Goal: Task Accomplishment & Management: Use online tool/utility

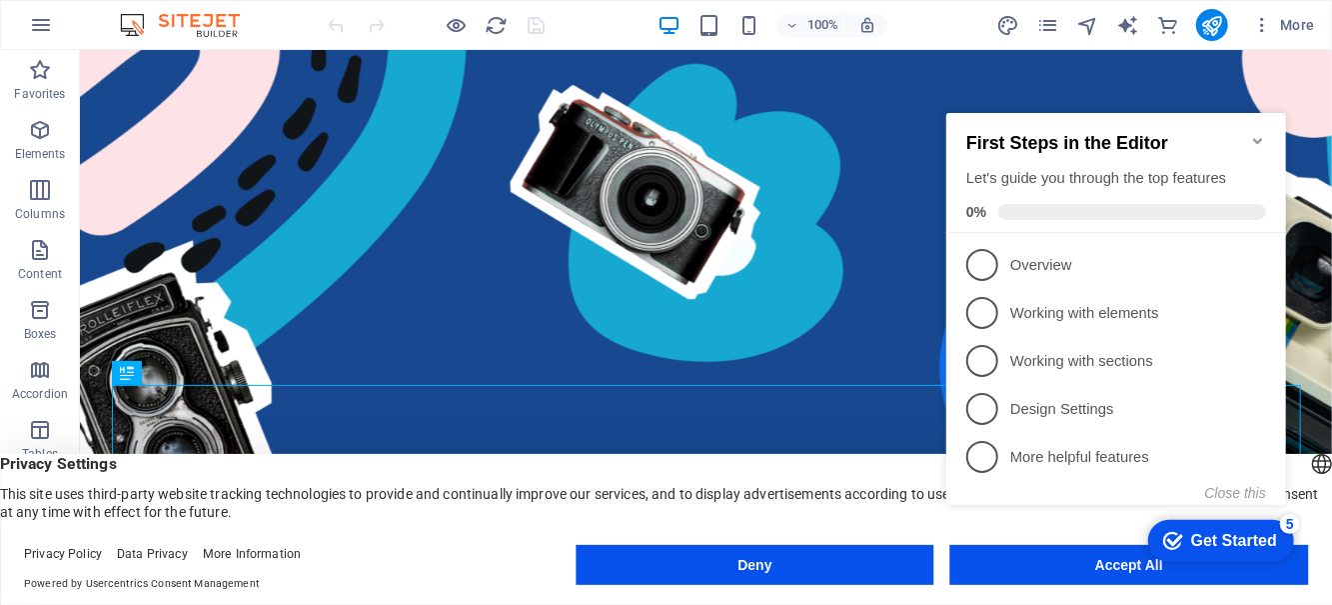
click at [1038, 556] on div "checkmark Get Started 5 First Steps in the Editor Let's guide you through the t…" at bounding box center [1120, 326] width 364 height 485
click at [1037, 557] on div "checkmark Get Started 5 First Steps in the Editor Let's guide you through the t…" at bounding box center [1120, 326] width 364 height 485
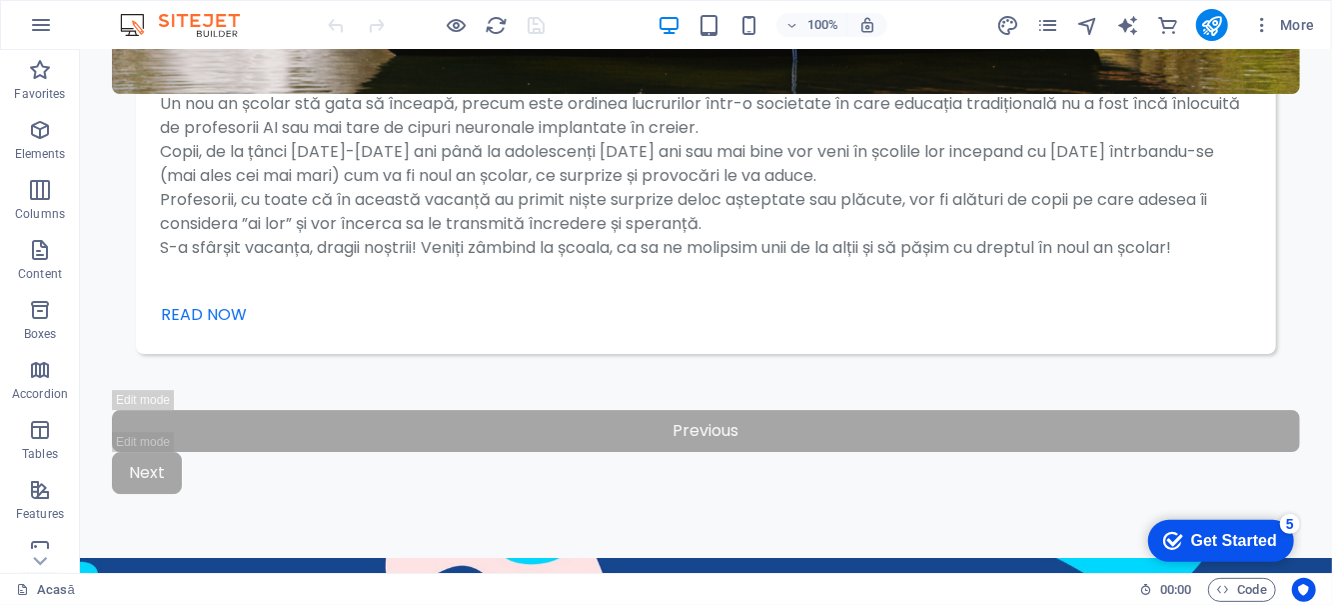
scroll to position [3262, 0]
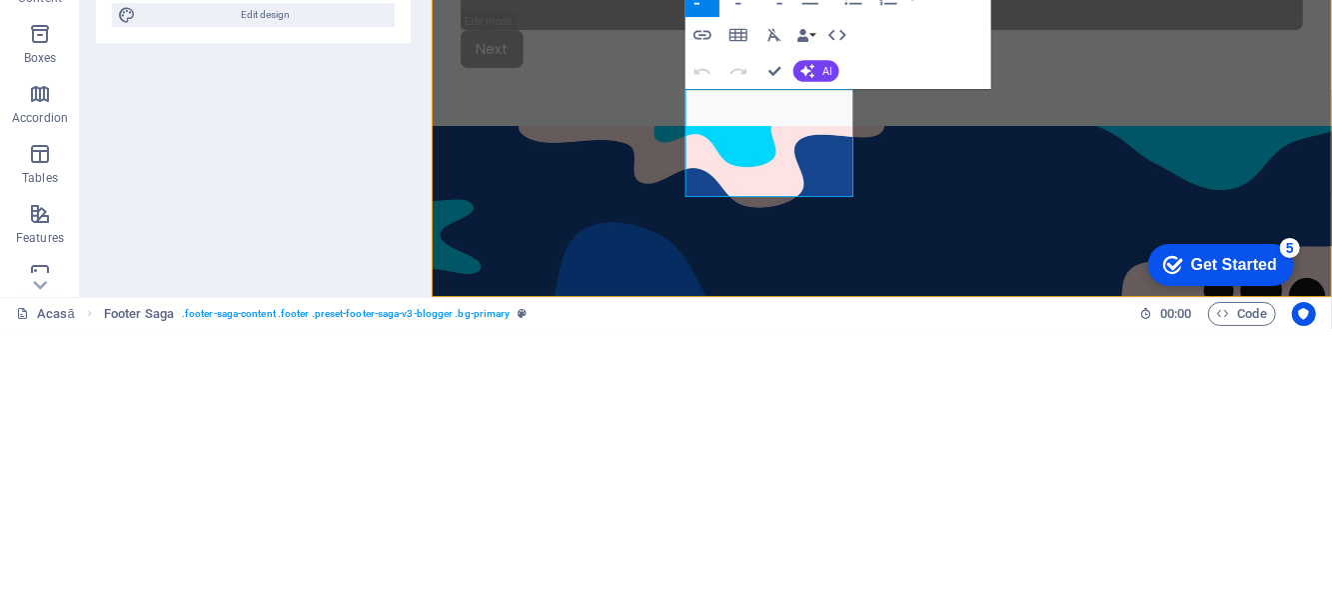
scroll to position [3194, 0]
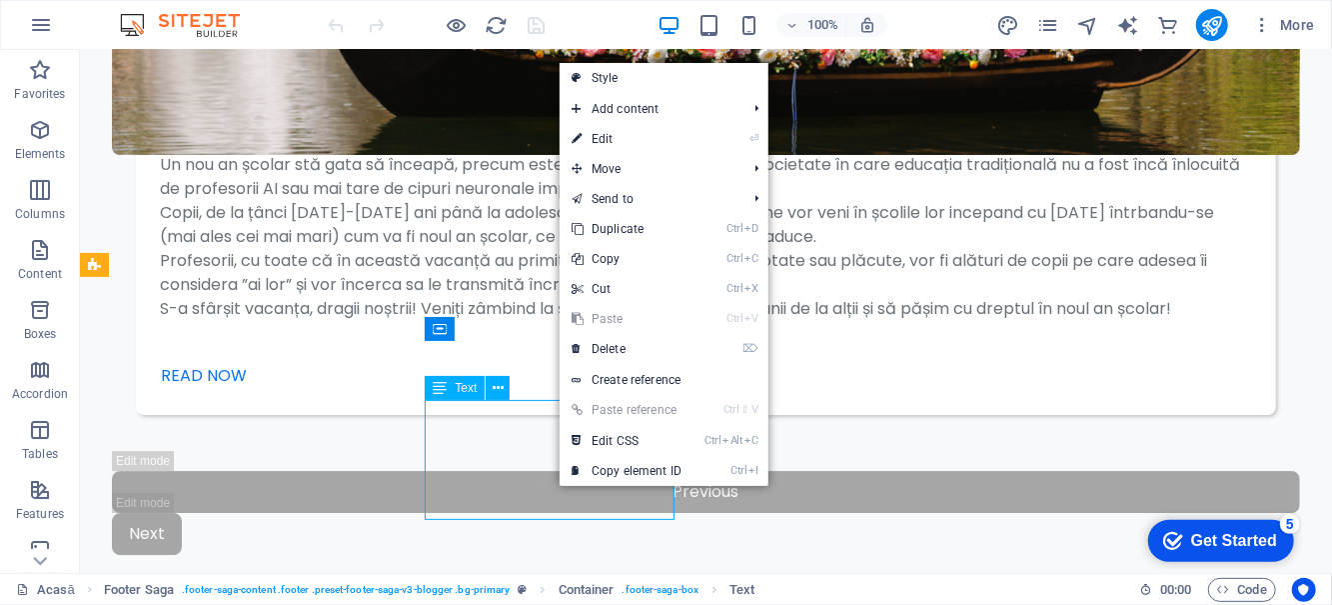
click at [724, 120] on span "Add content" at bounding box center [649, 109] width 179 height 30
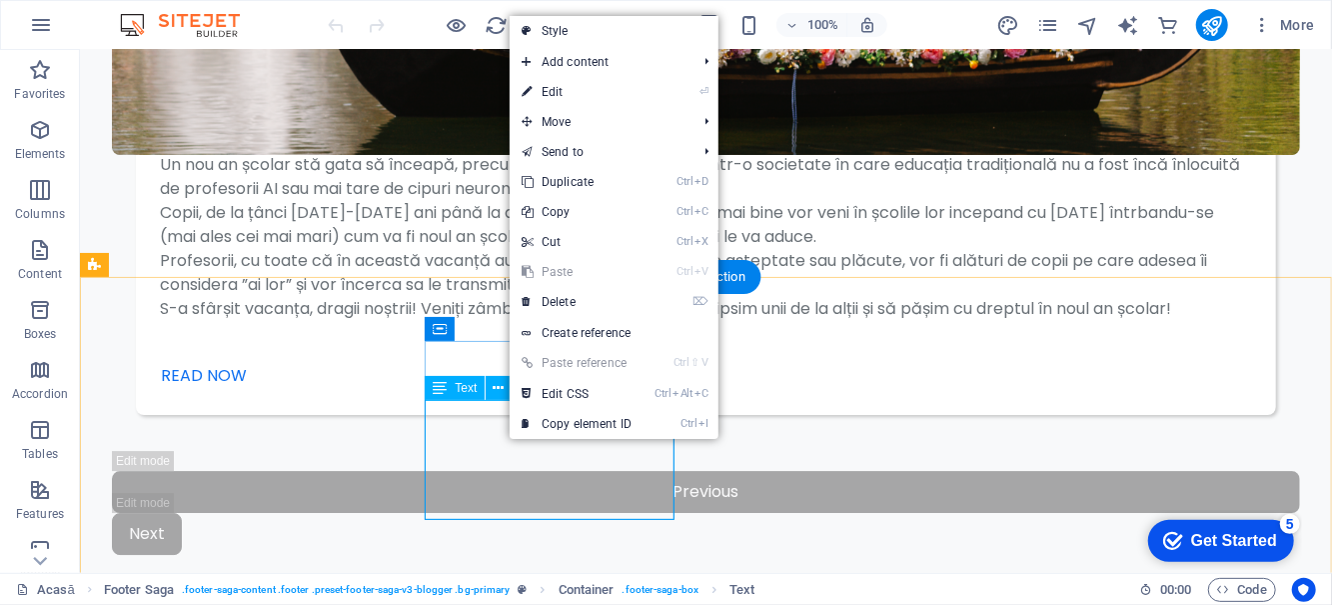
click at [464, 395] on div "Text" at bounding box center [455, 388] width 60 height 24
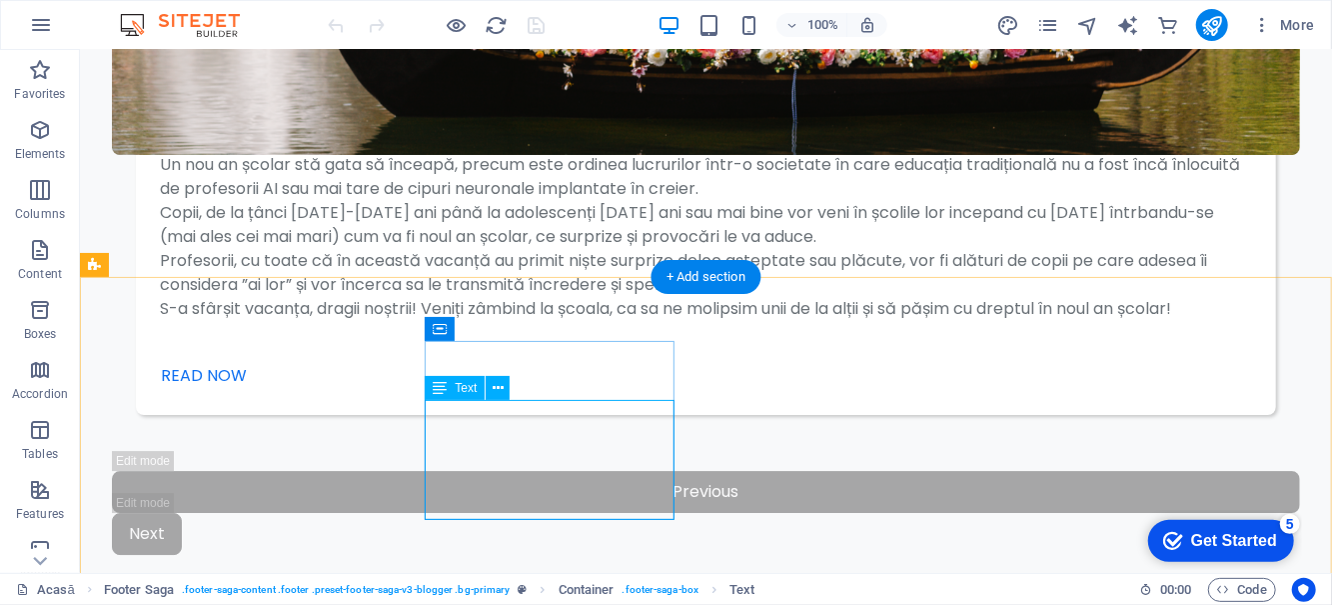
click at [453, 395] on div "Text" at bounding box center [455, 388] width 60 height 24
click at [466, 382] on span "Text" at bounding box center [466, 388] width 22 height 12
click at [507, 392] on button at bounding box center [498, 388] width 24 height 24
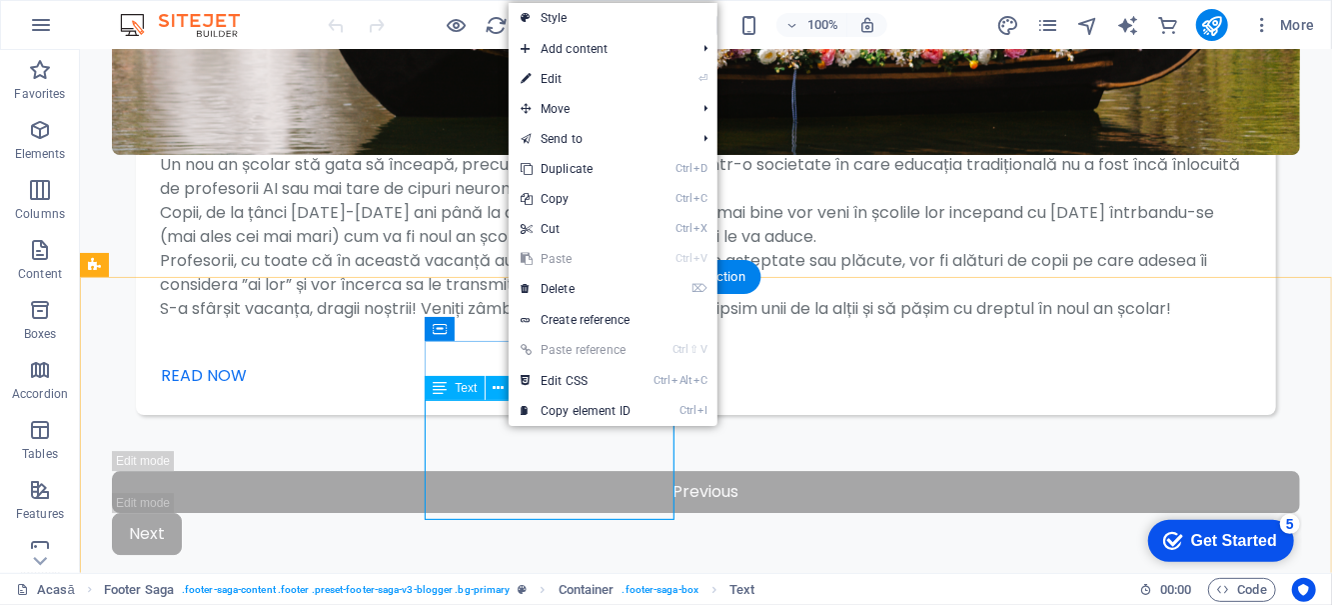
click at [631, 78] on link "⏎ Edit" at bounding box center [576, 79] width 134 height 30
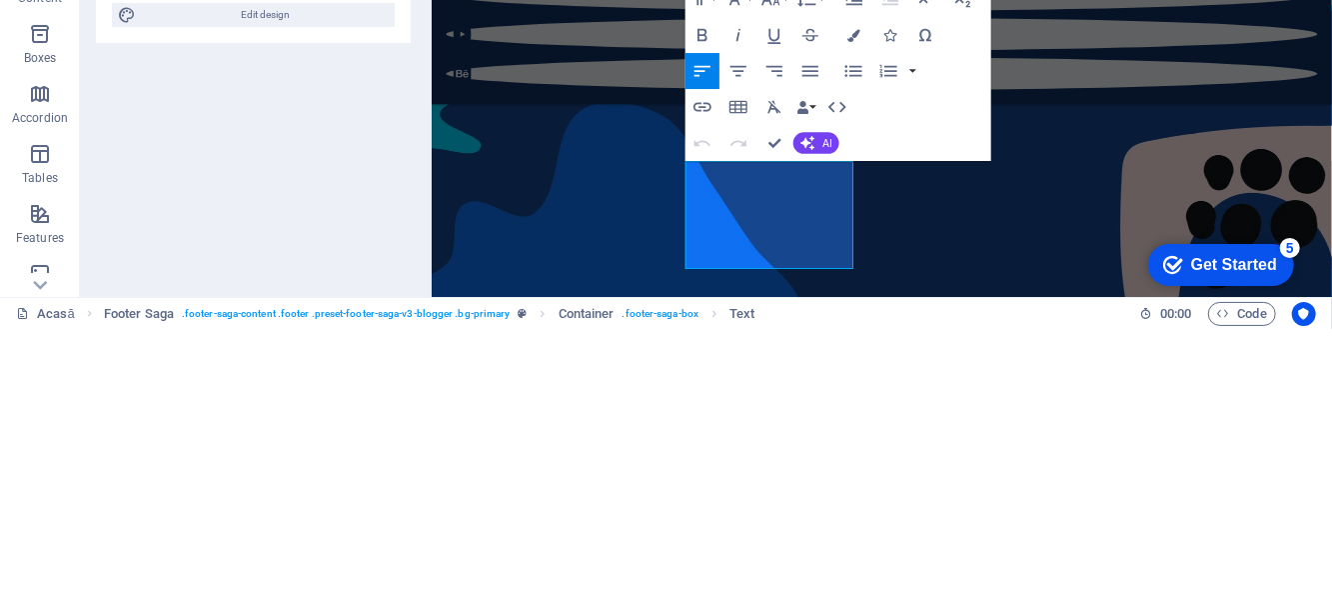
scroll to position [3452, 0]
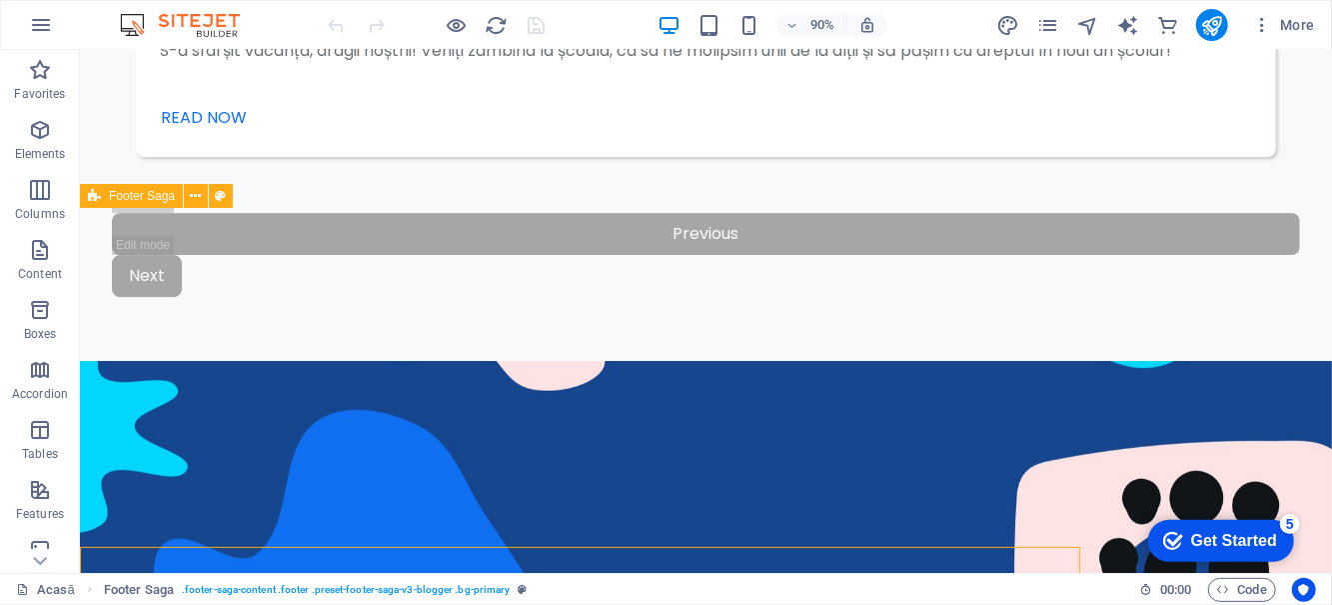
scroll to position [3262, 0]
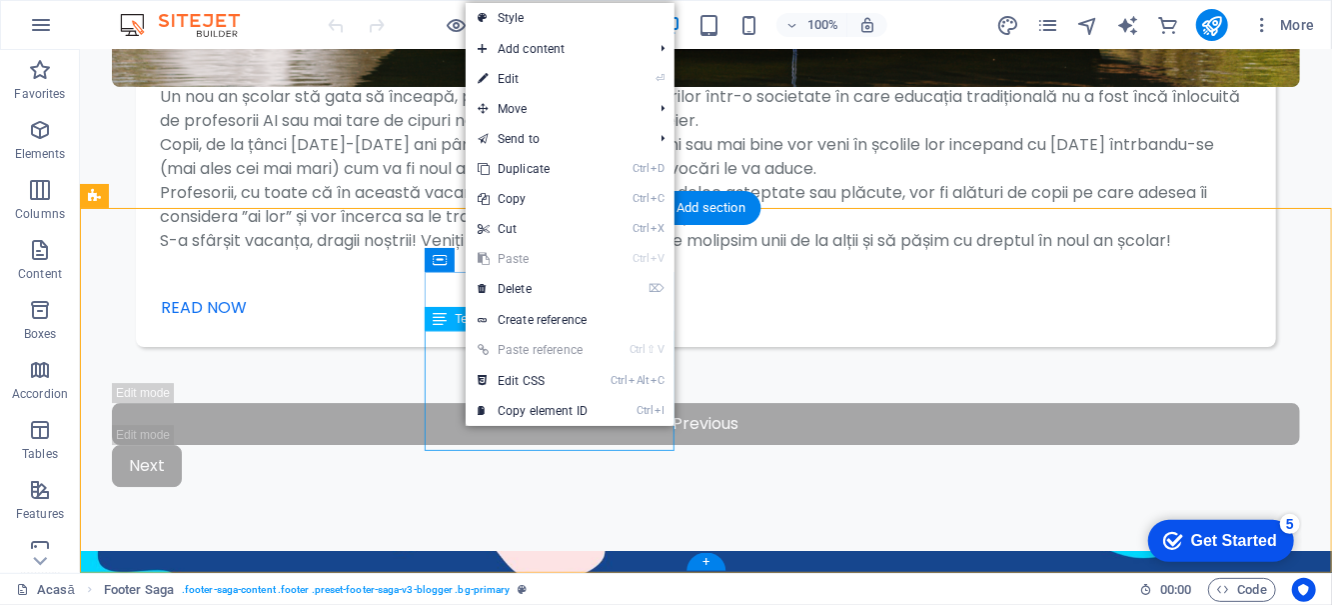
click at [560, 86] on link "⏎ Edit" at bounding box center [533, 79] width 134 height 30
select select "footer"
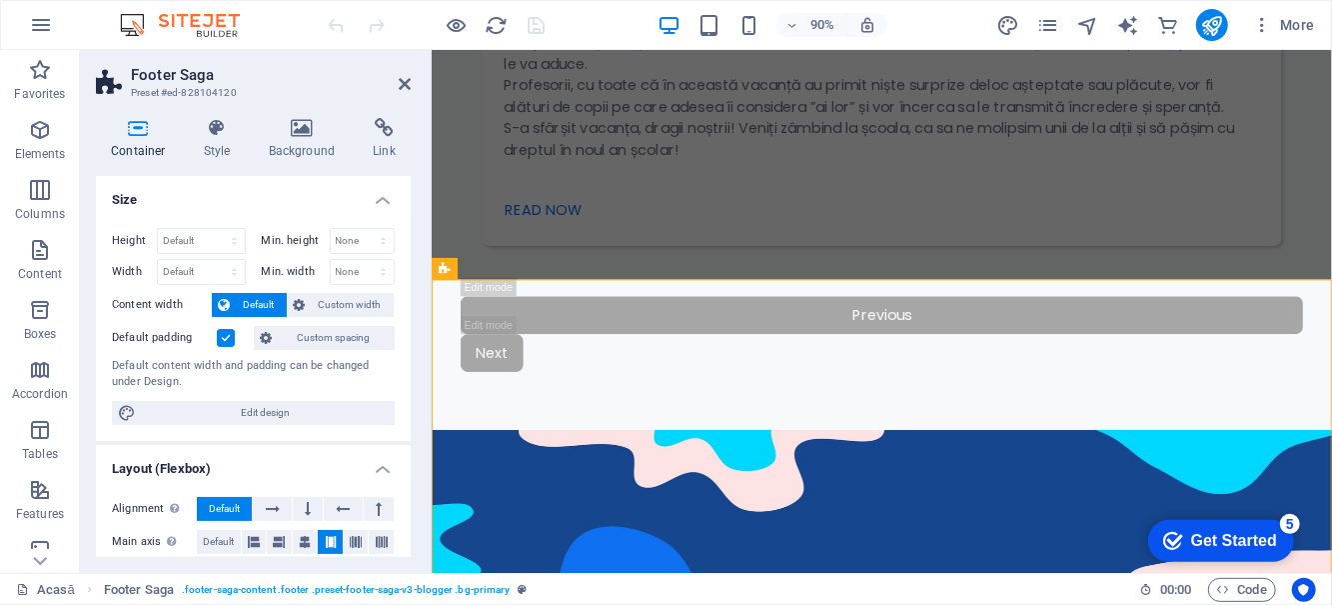
scroll to position [3506, 0]
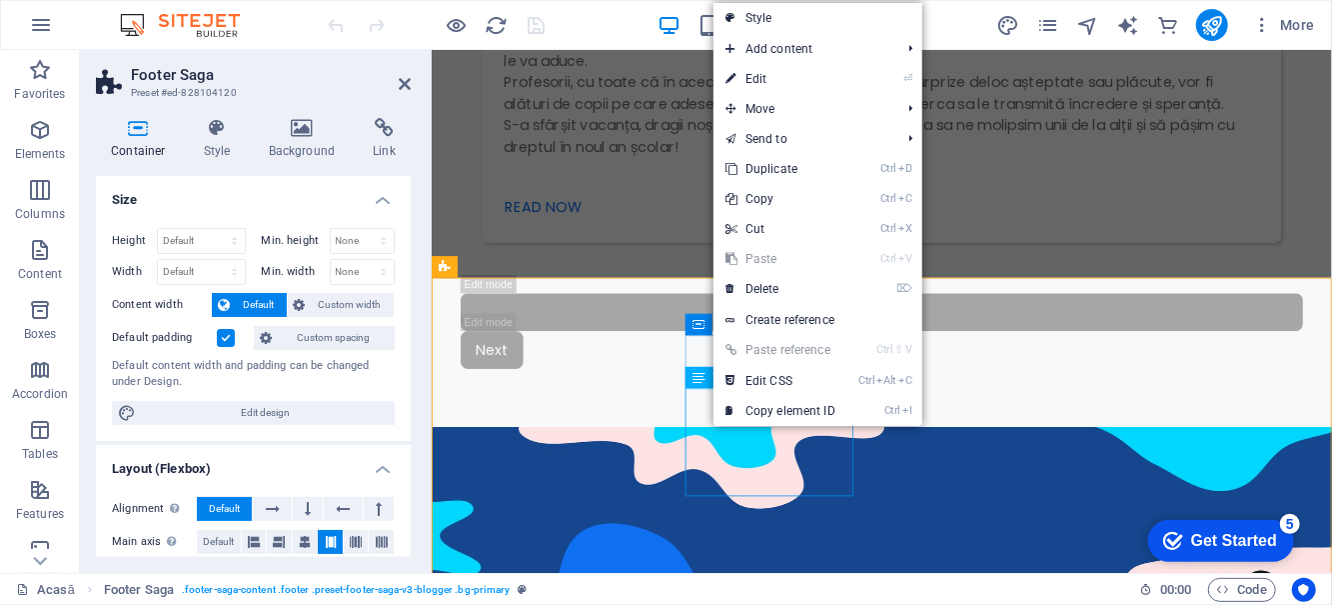
click at [803, 84] on link "⏎ Edit" at bounding box center [781, 79] width 134 height 30
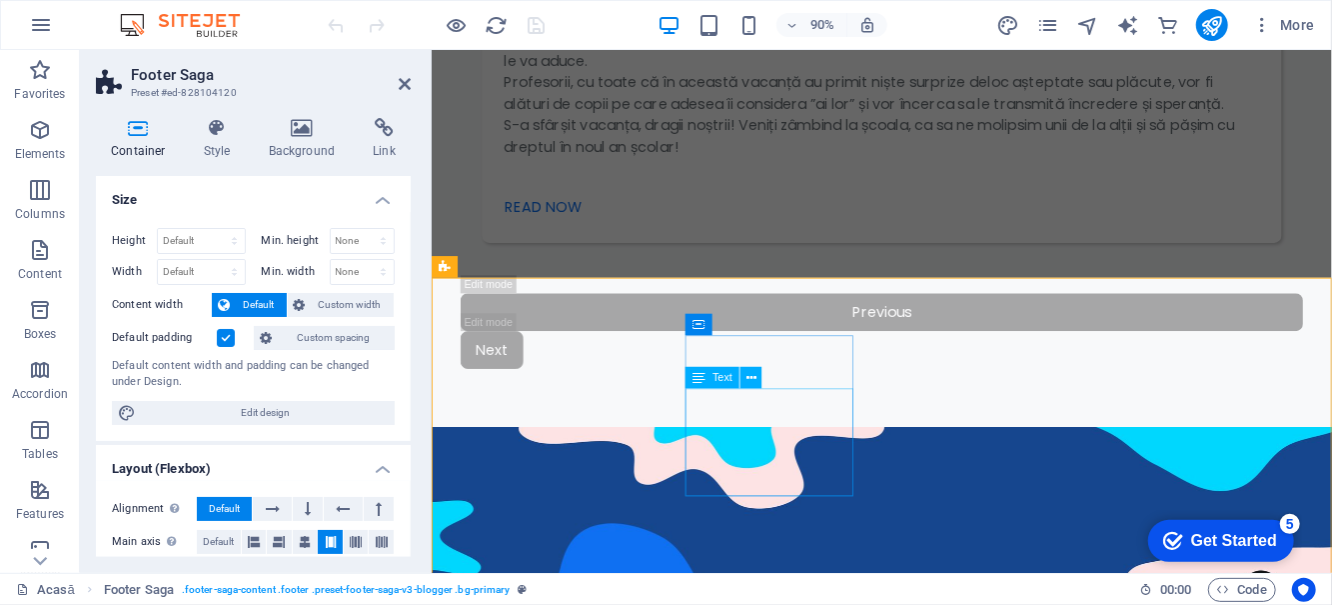
click at [766, 384] on div "Text" at bounding box center [730, 378] width 88 height 23
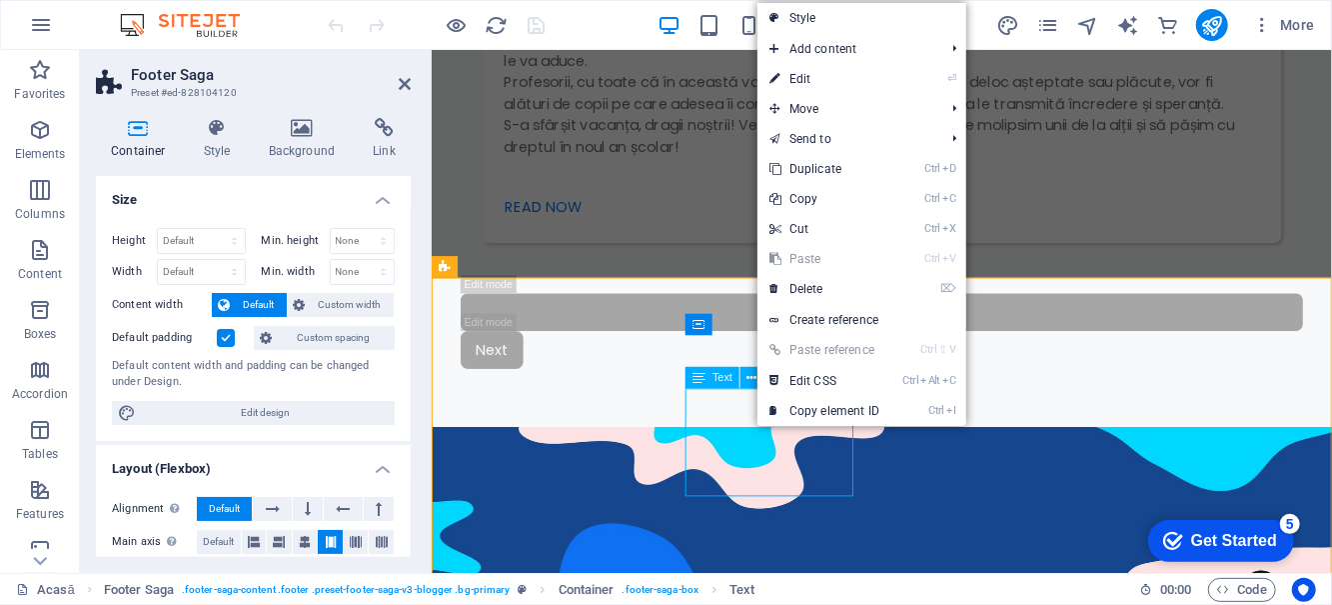
click at [836, 85] on link "⏎ Edit" at bounding box center [825, 79] width 134 height 30
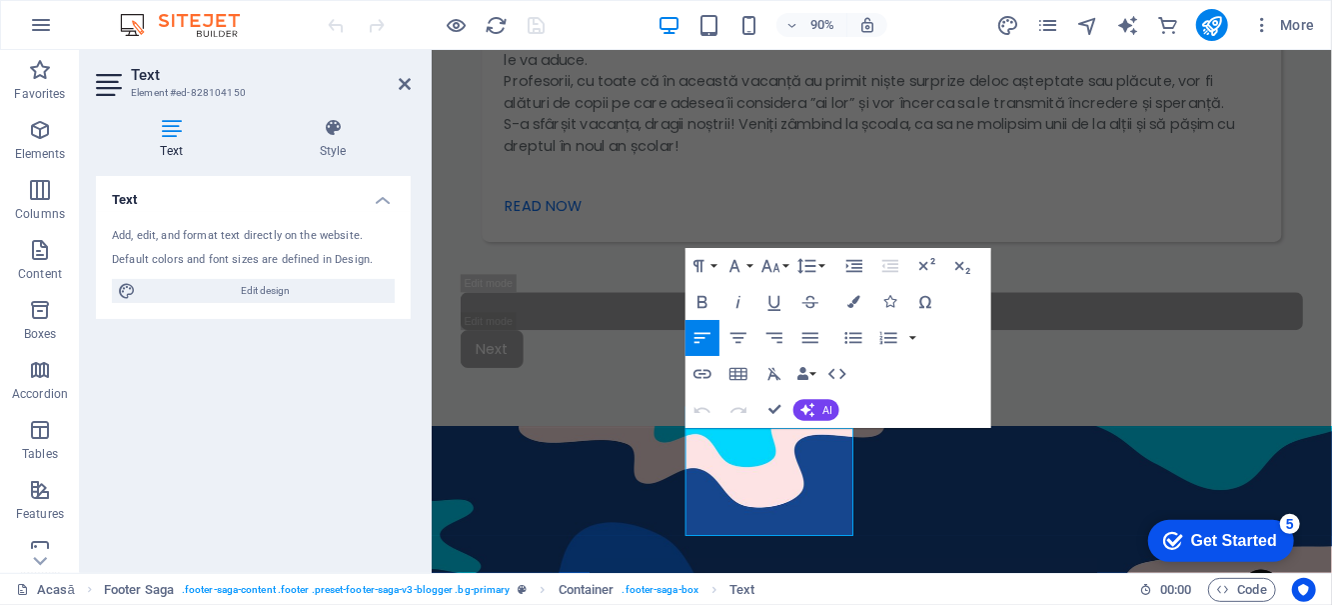
scroll to position [3533, 0]
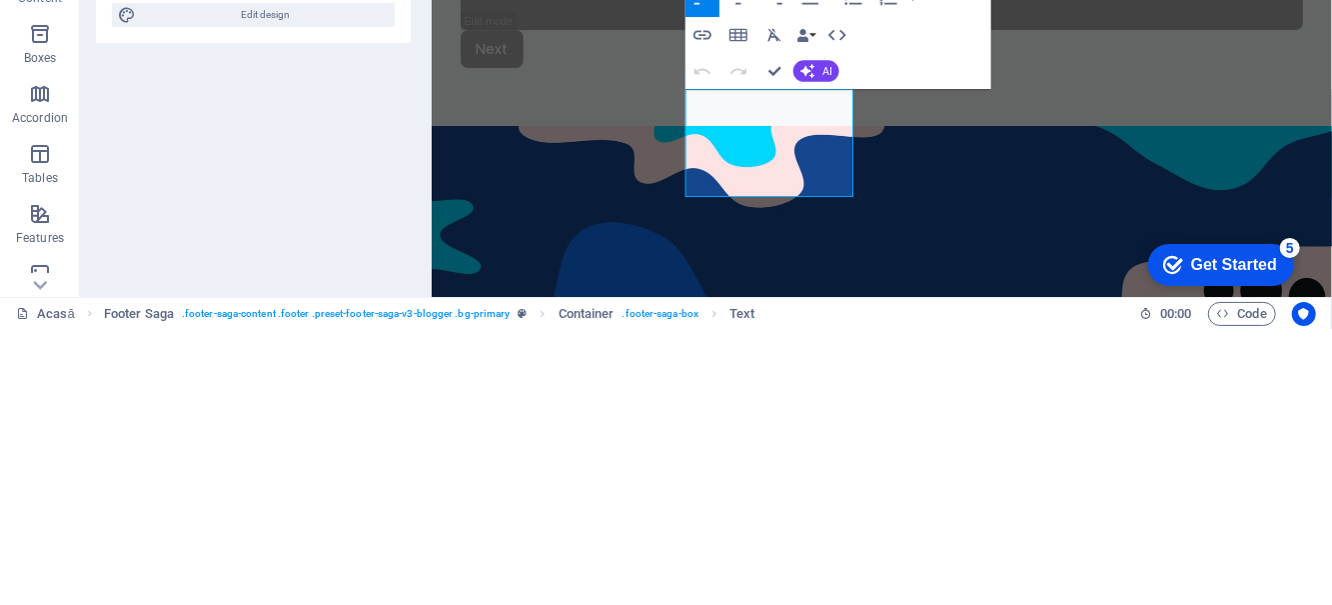
click at [710, 314] on icon "button" at bounding box center [703, 311] width 22 height 22
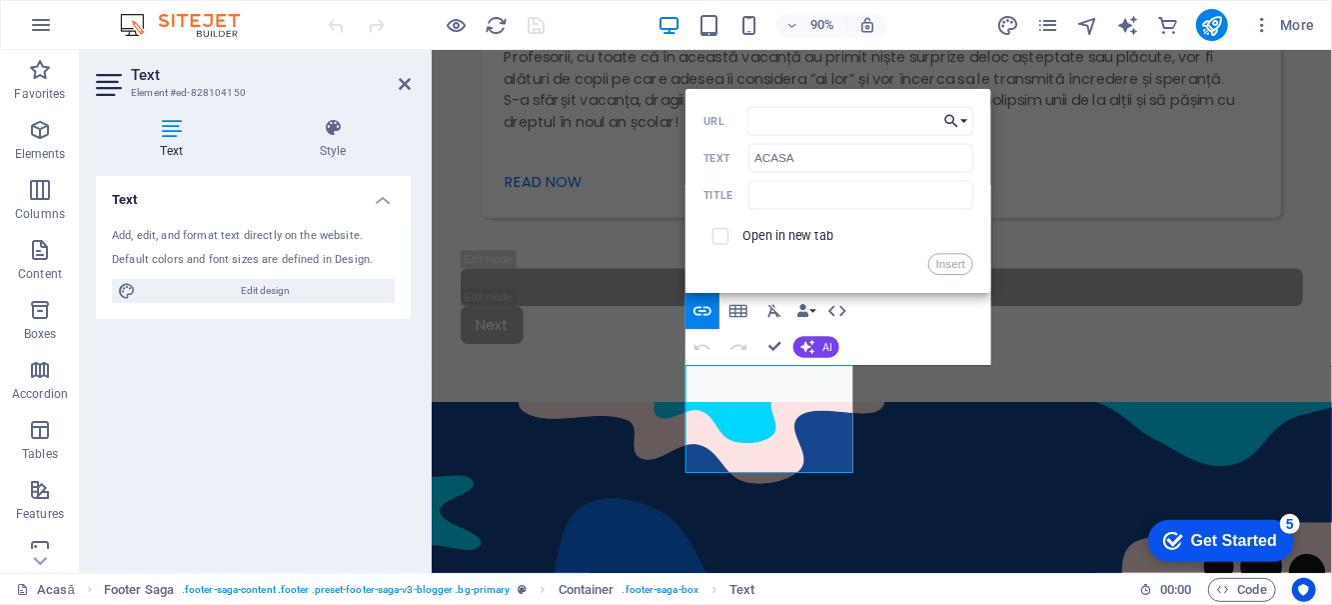
click at [971, 130] on button "Choose Link" at bounding box center [957, 120] width 34 height 29
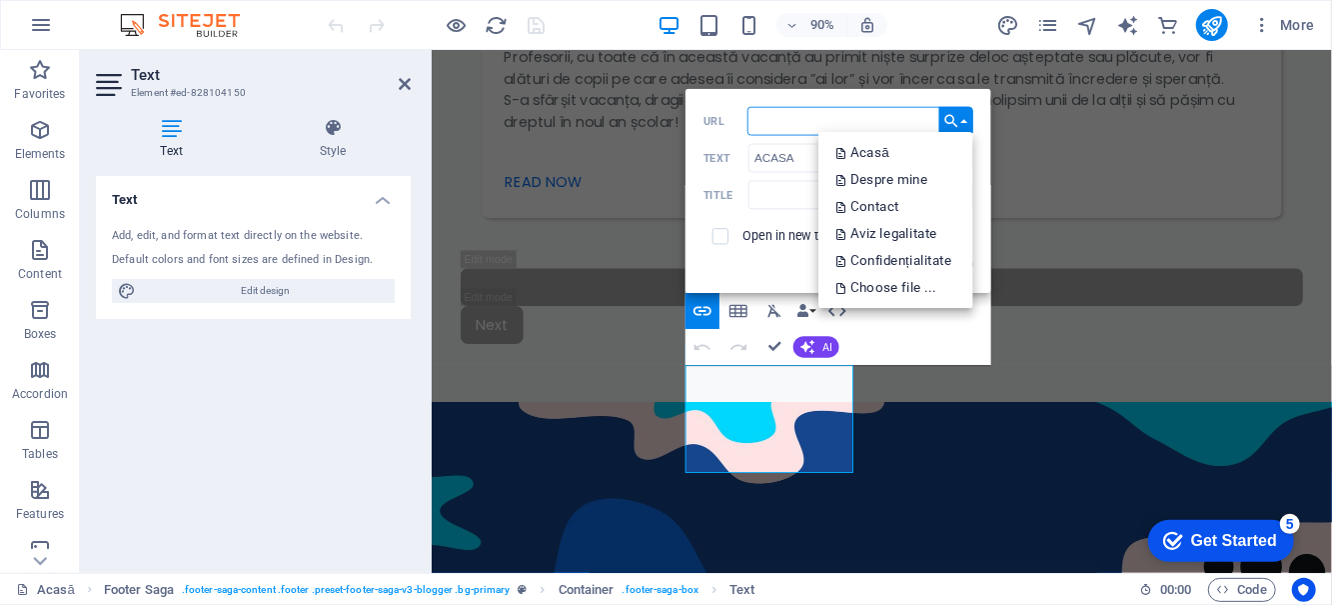
click at [890, 150] on p "Acasă" at bounding box center [865, 153] width 57 height 27
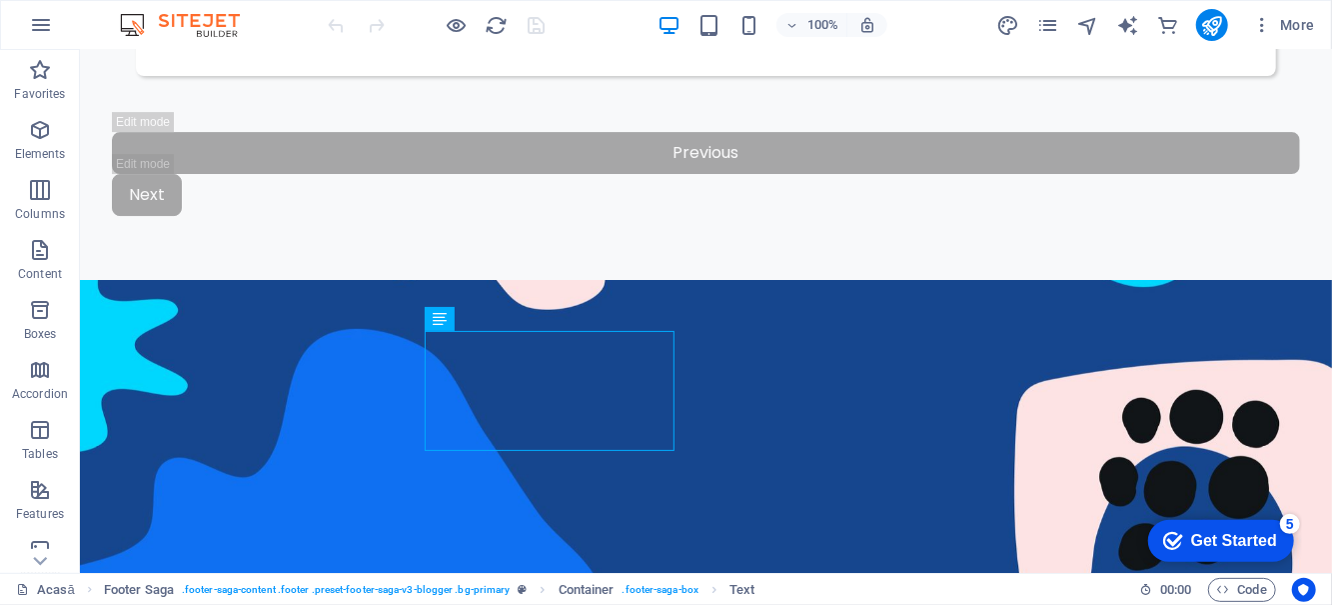
scroll to position [3262, 0]
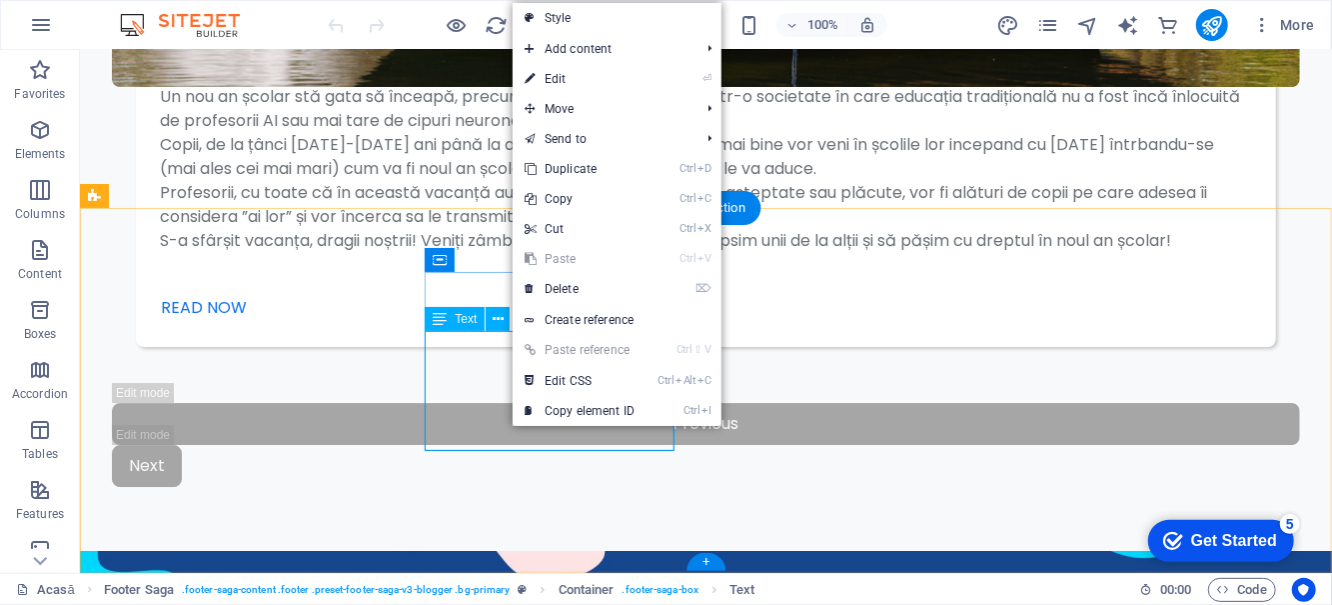
click at [629, 82] on link "⏎ Edit" at bounding box center [580, 79] width 134 height 30
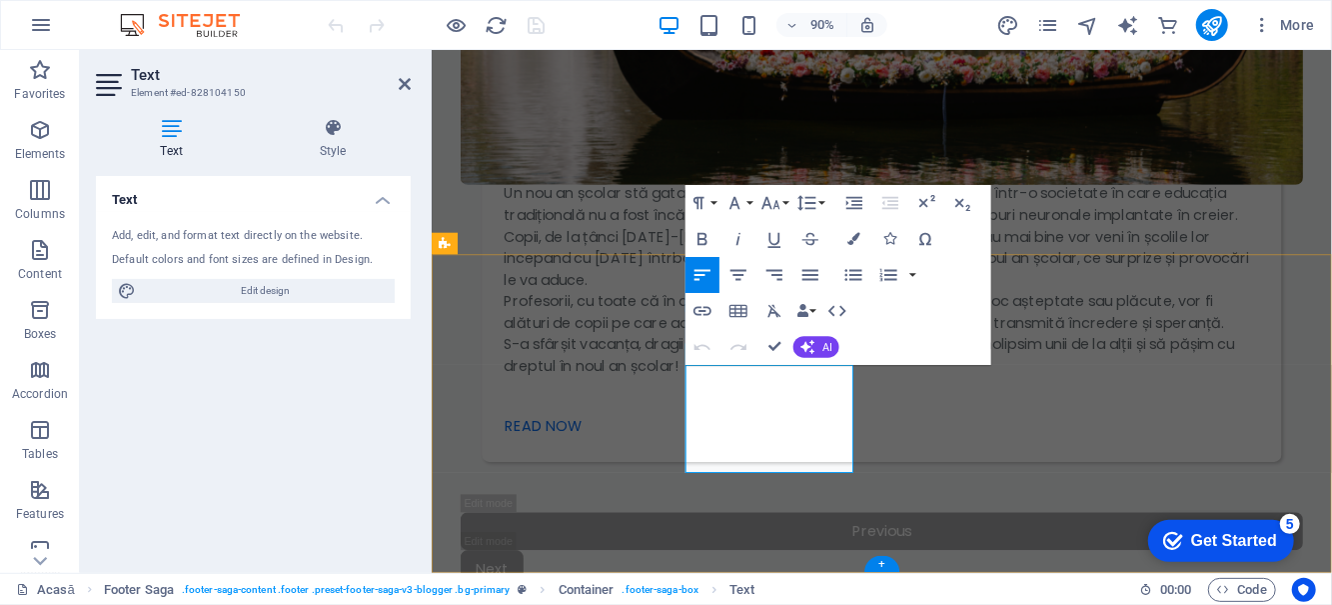
scroll to position [3533, 0]
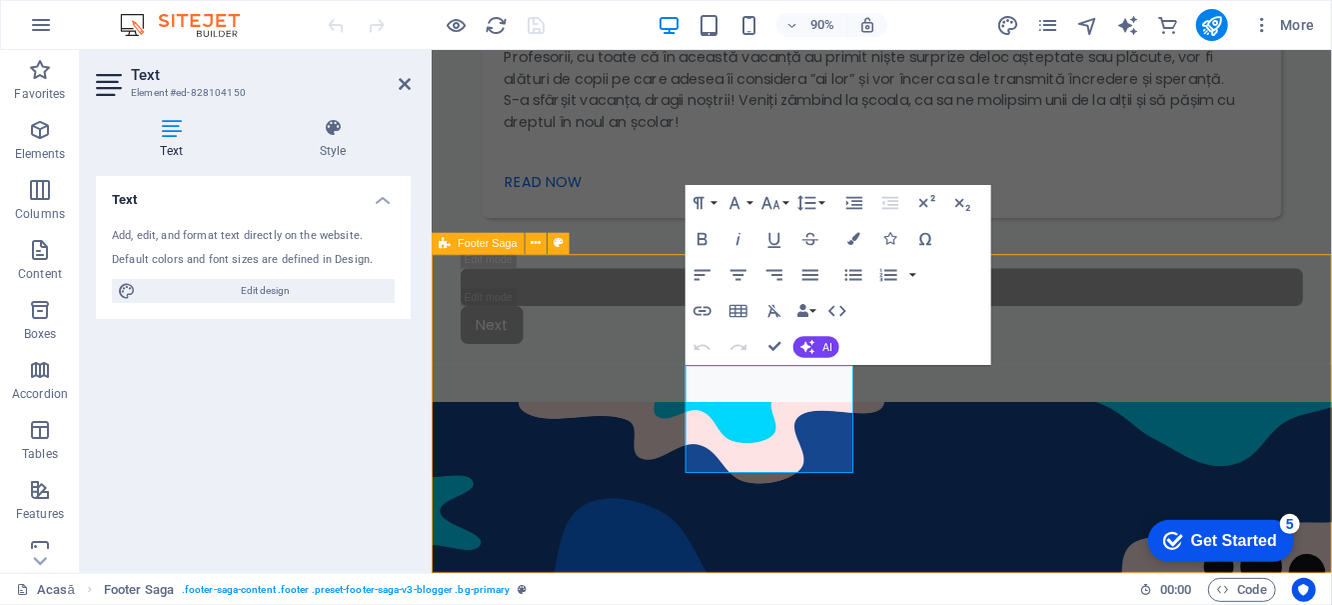
scroll to position [3262, 0]
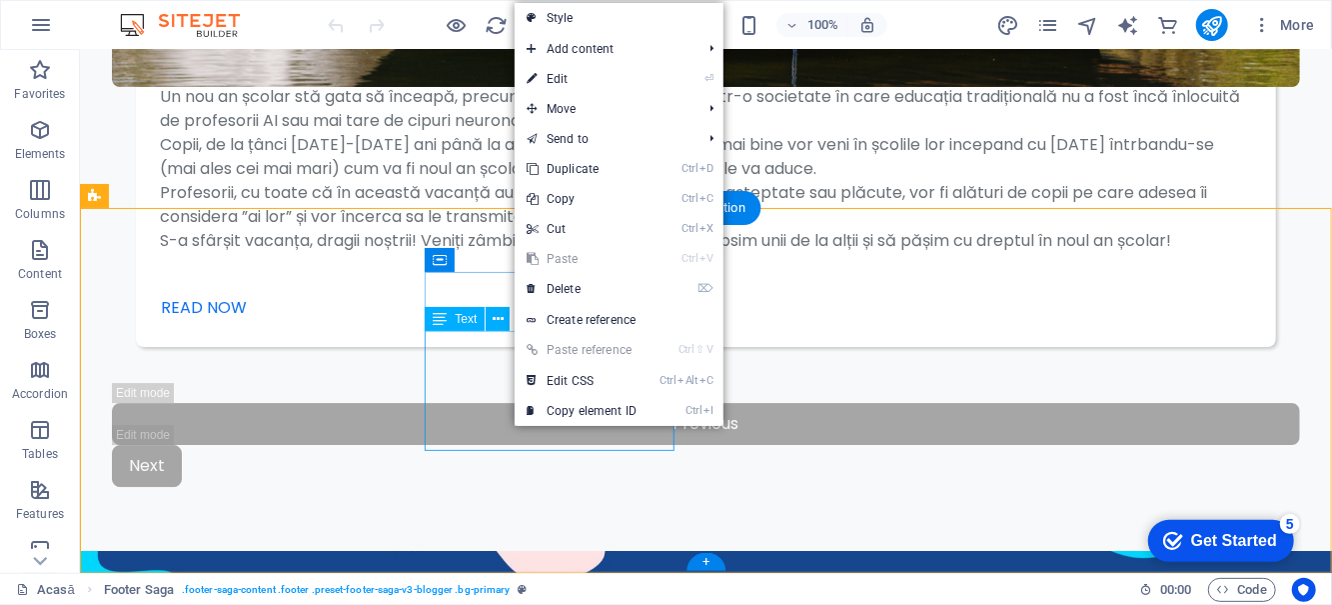
click at [623, 86] on link "⏎ Edit" at bounding box center [582, 79] width 134 height 30
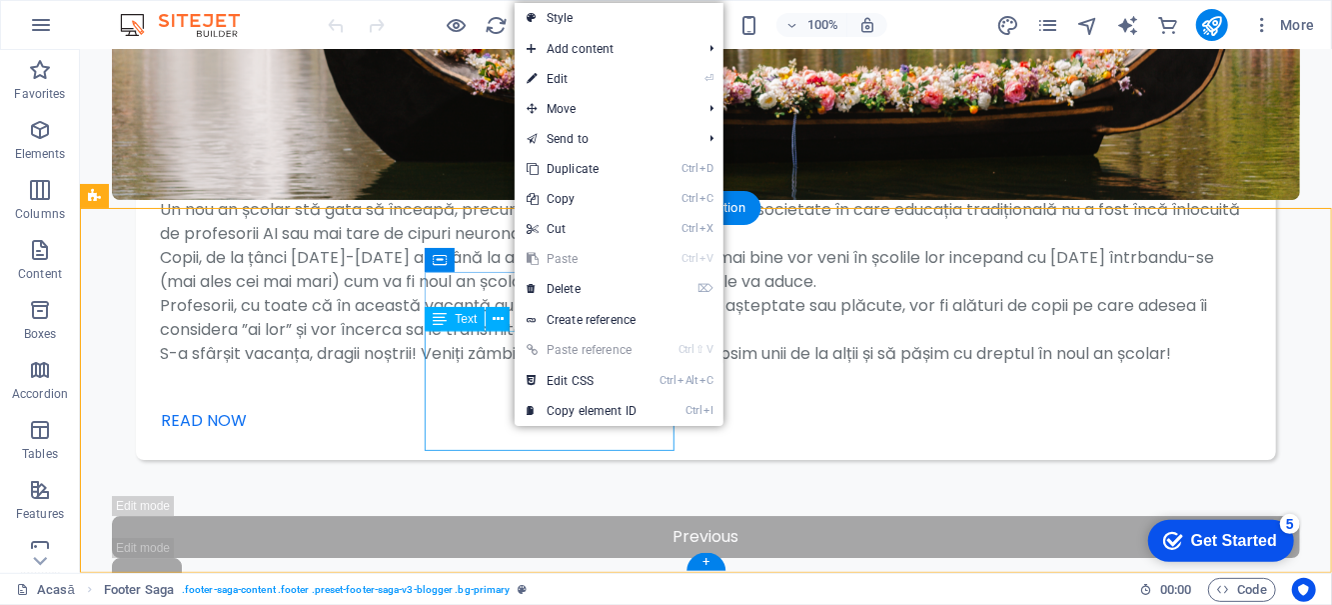
select select "footer"
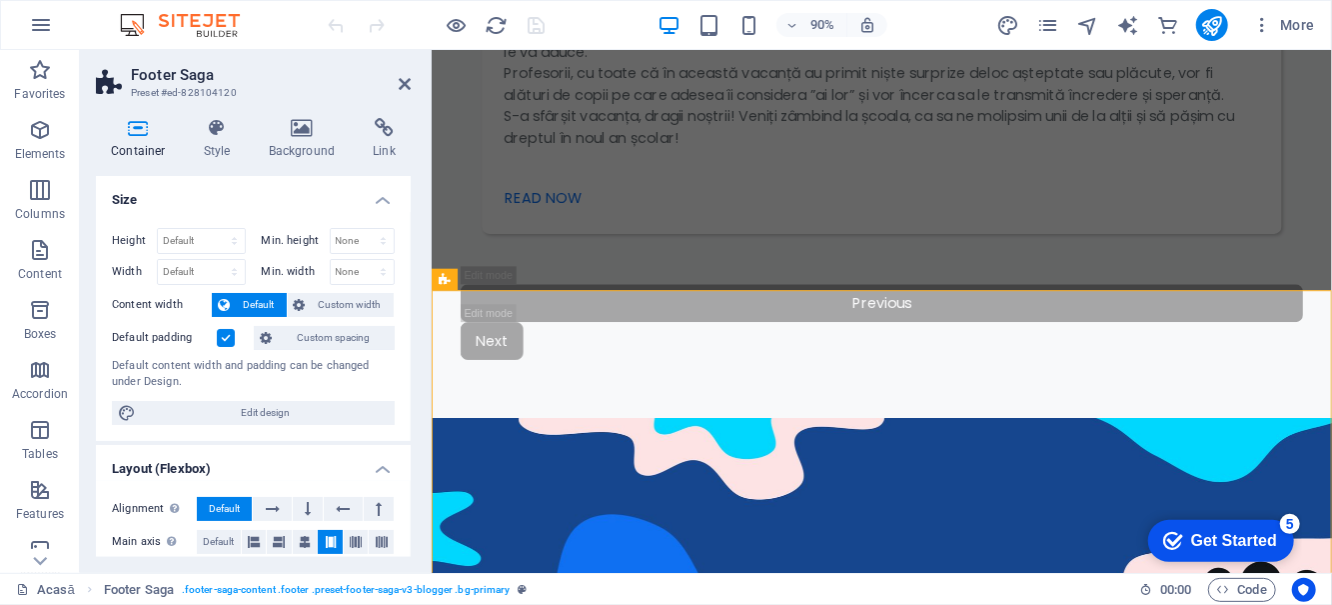
scroll to position [3533, 0]
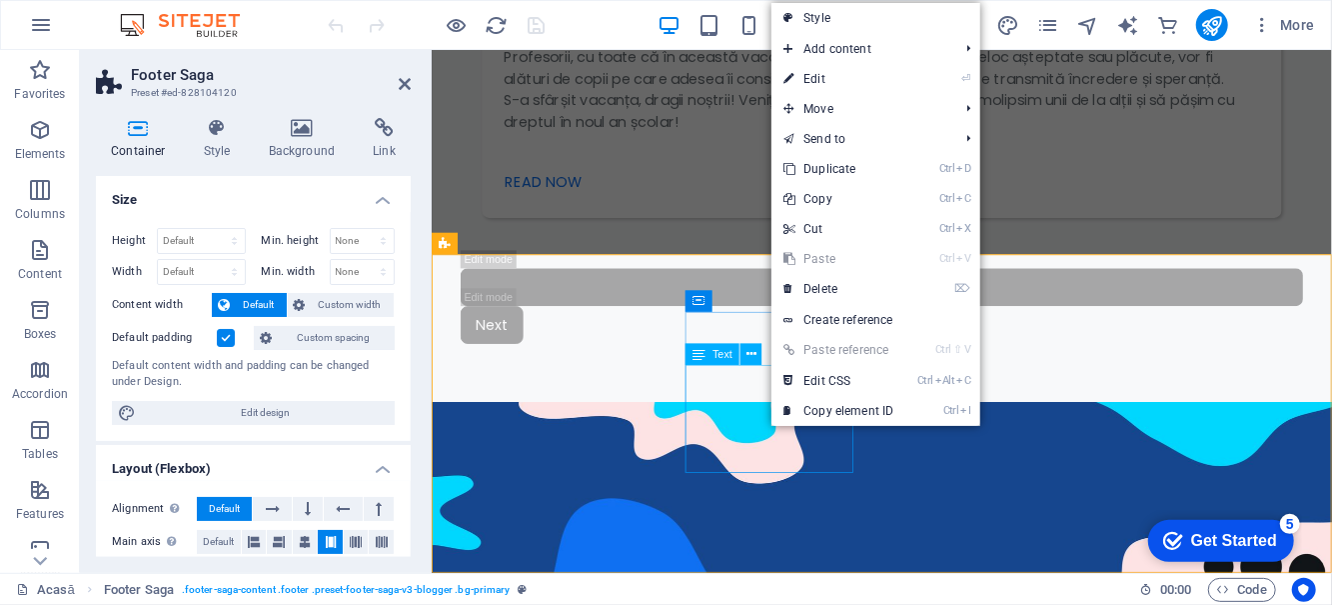
click at [853, 88] on link "⏎ Edit" at bounding box center [839, 79] width 134 height 30
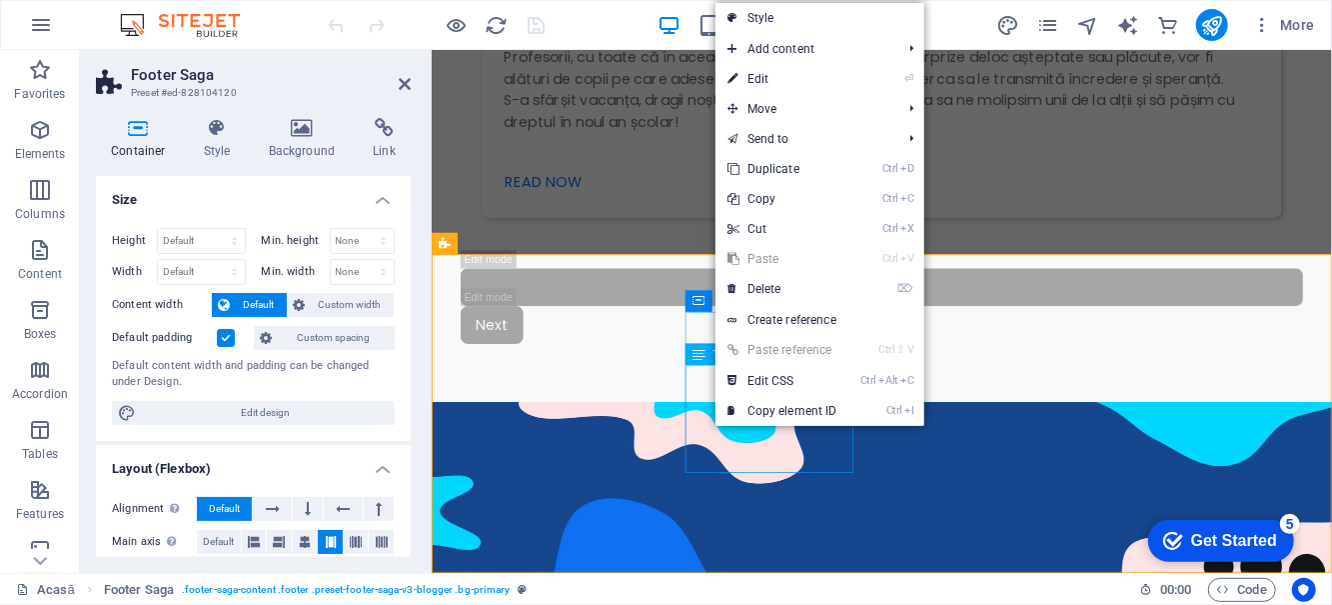
click at [802, 84] on link "⏎ Edit" at bounding box center [783, 79] width 134 height 30
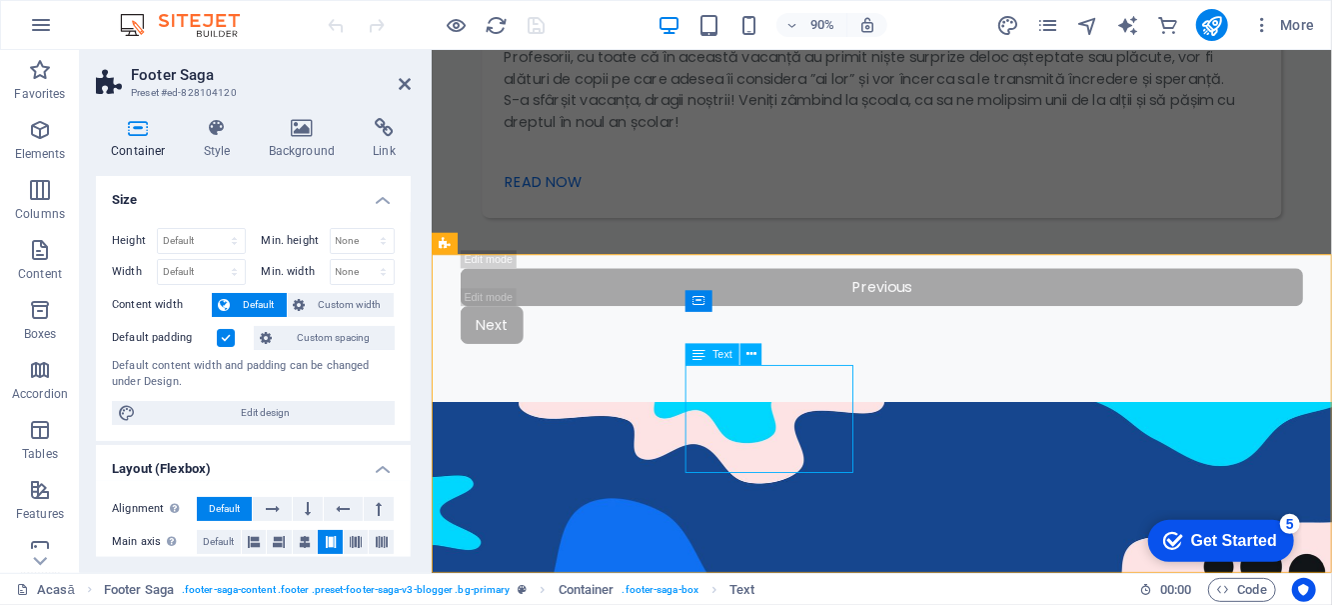
click at [764, 346] on div "Text" at bounding box center [730, 354] width 88 height 23
click at [763, 346] on button at bounding box center [752, 354] width 22 height 22
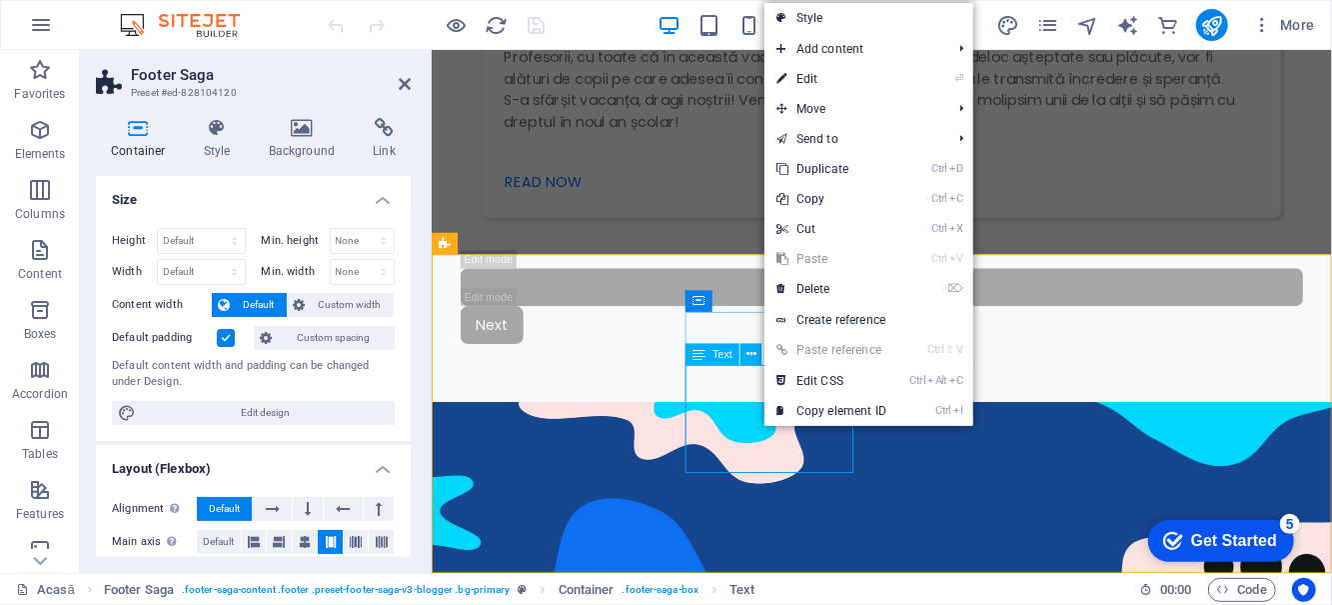
click at [852, 85] on link "⏎ Edit" at bounding box center [832, 79] width 134 height 30
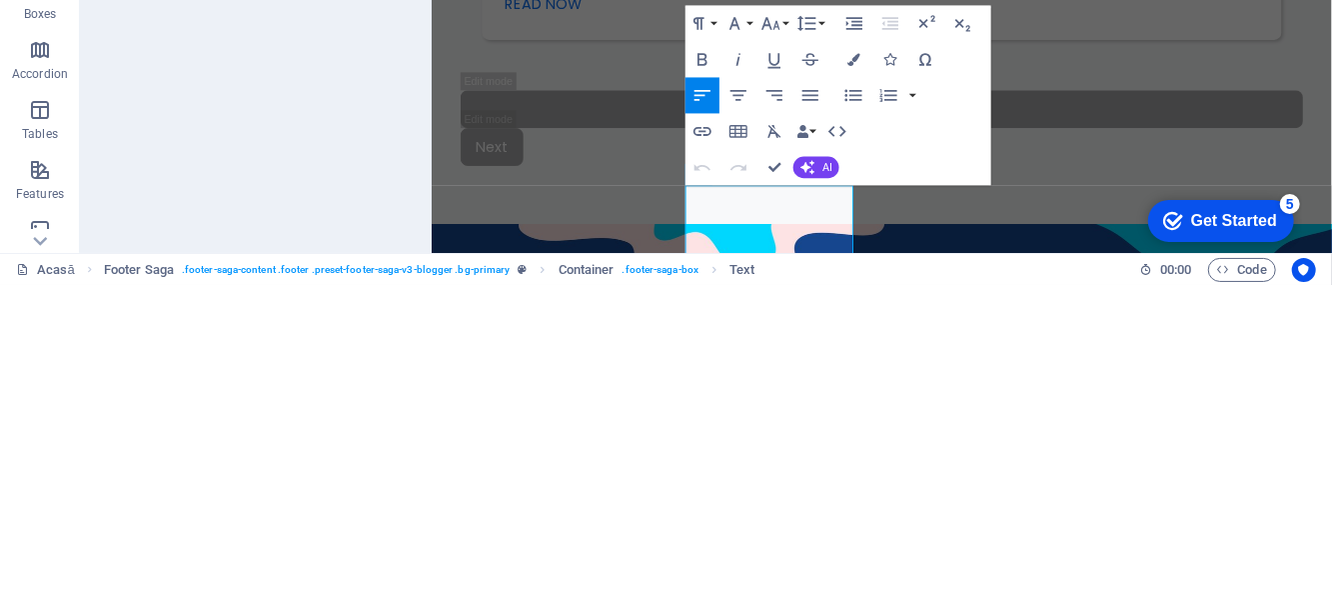
scroll to position [3372, 0]
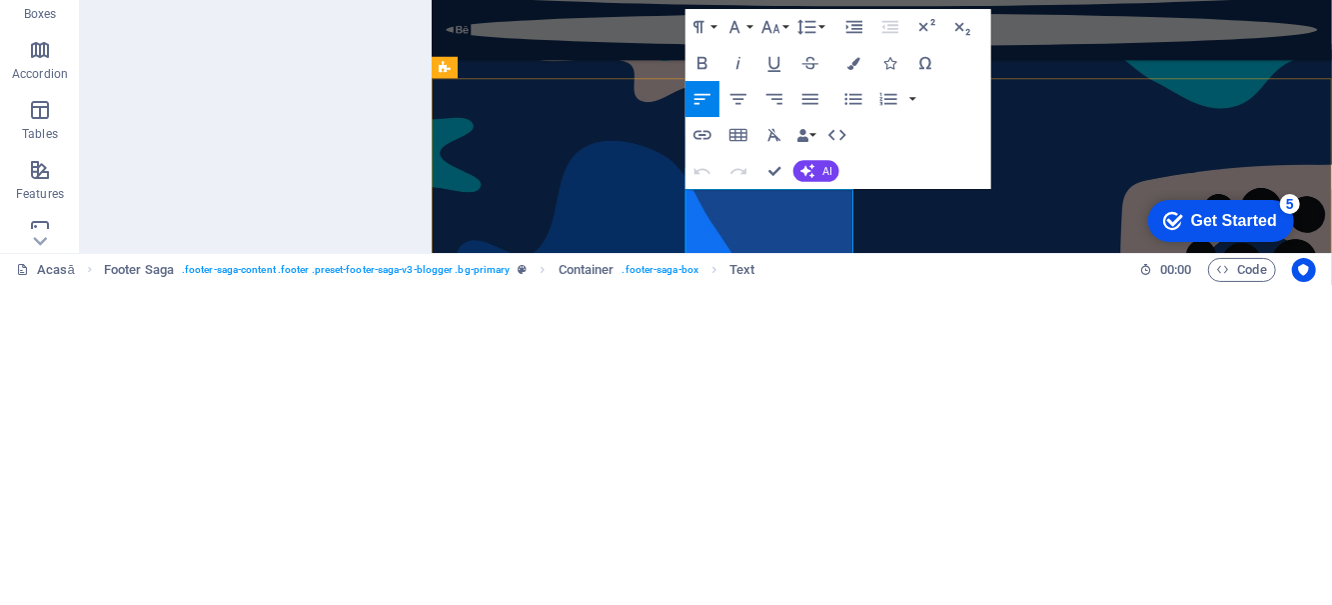
click at [708, 455] on icon "button" at bounding box center [703, 456] width 22 height 22
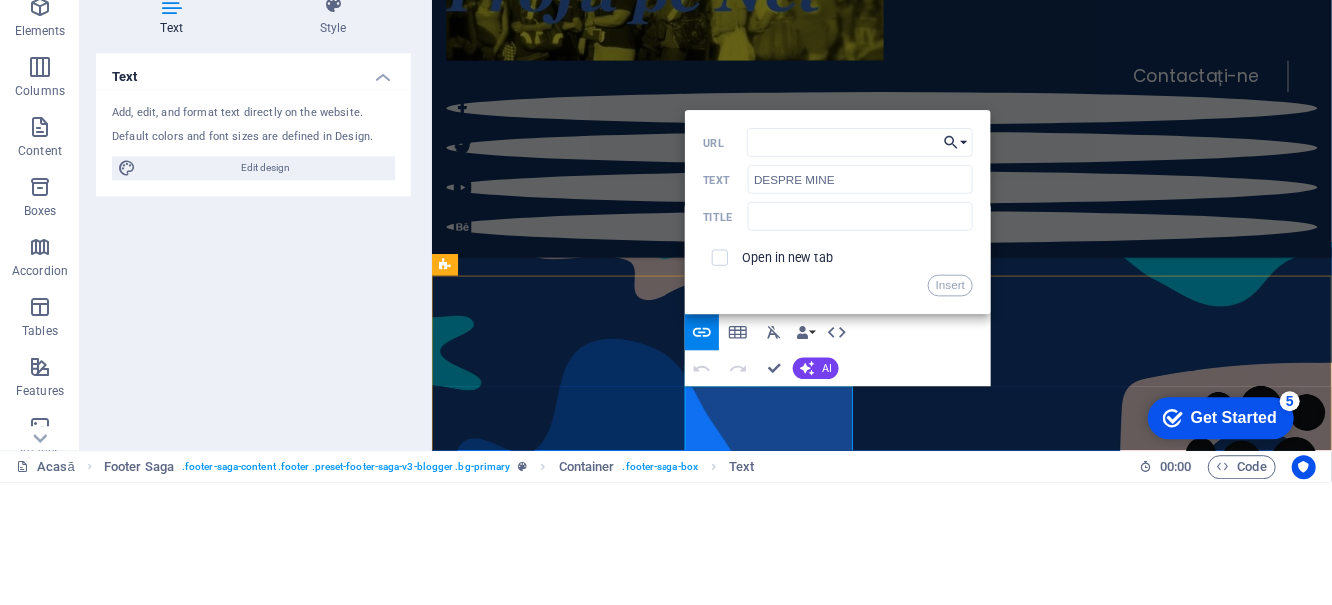
click at [971, 275] on button "Choose Link" at bounding box center [957, 265] width 34 height 29
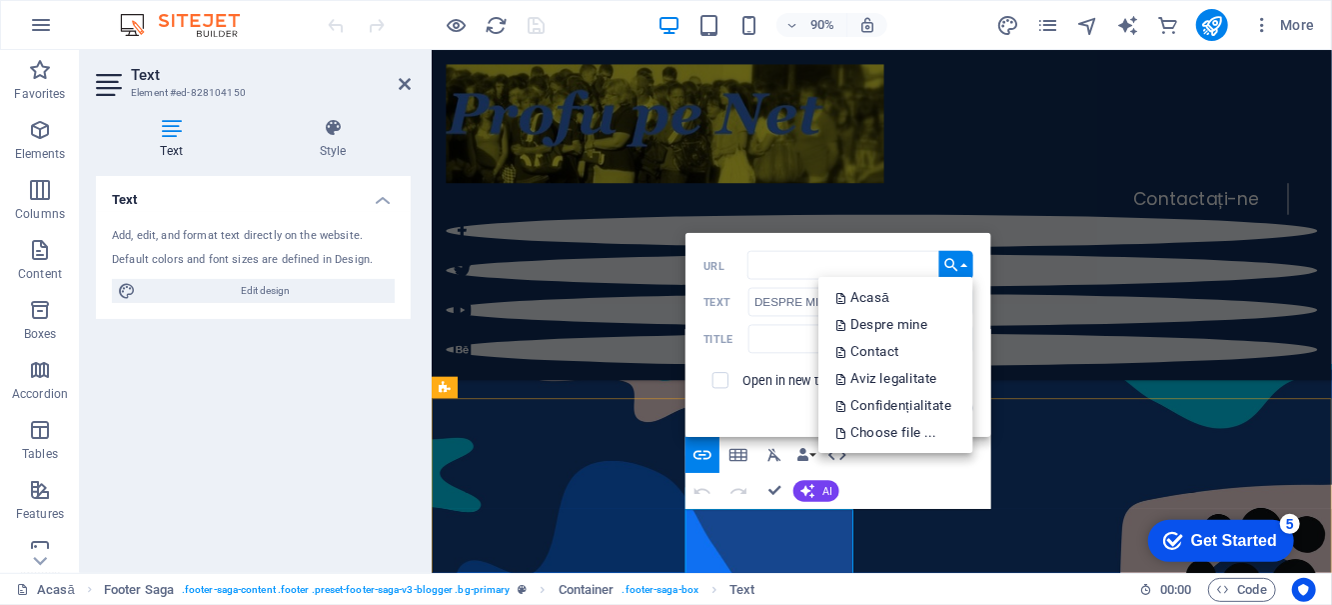
click at [1035, 149] on div "Contactați-ne" at bounding box center [931, 233] width 1000 height 367
select select "%"
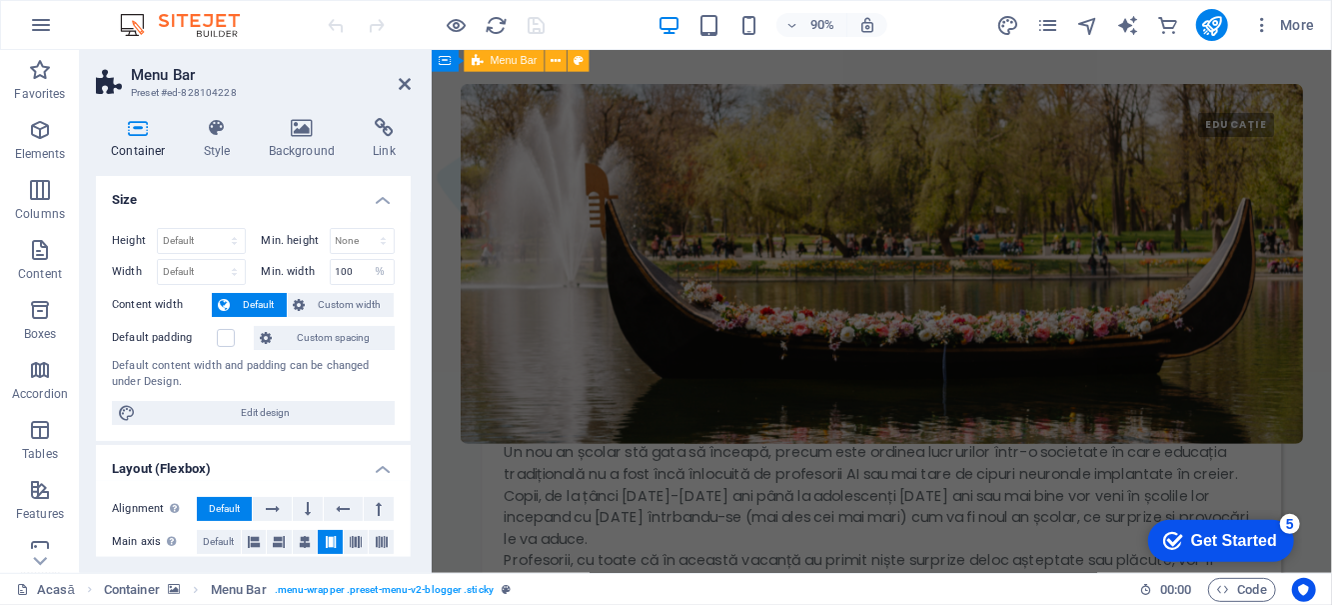
scroll to position [3533, 0]
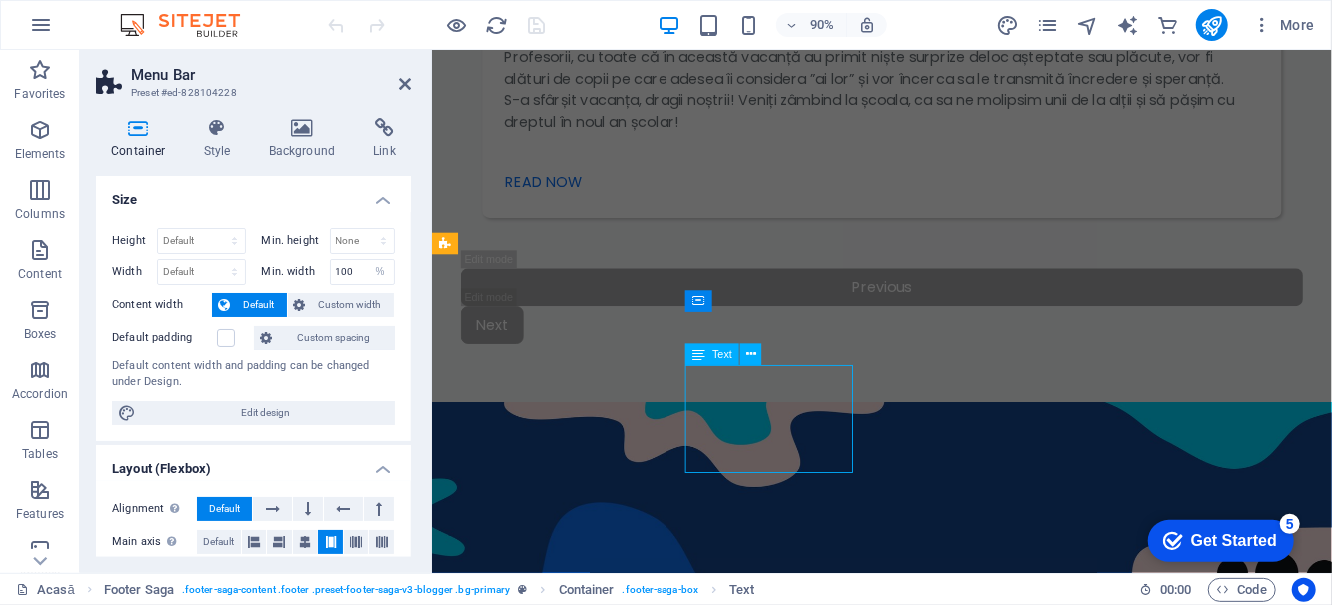
scroll to position [3262, 0]
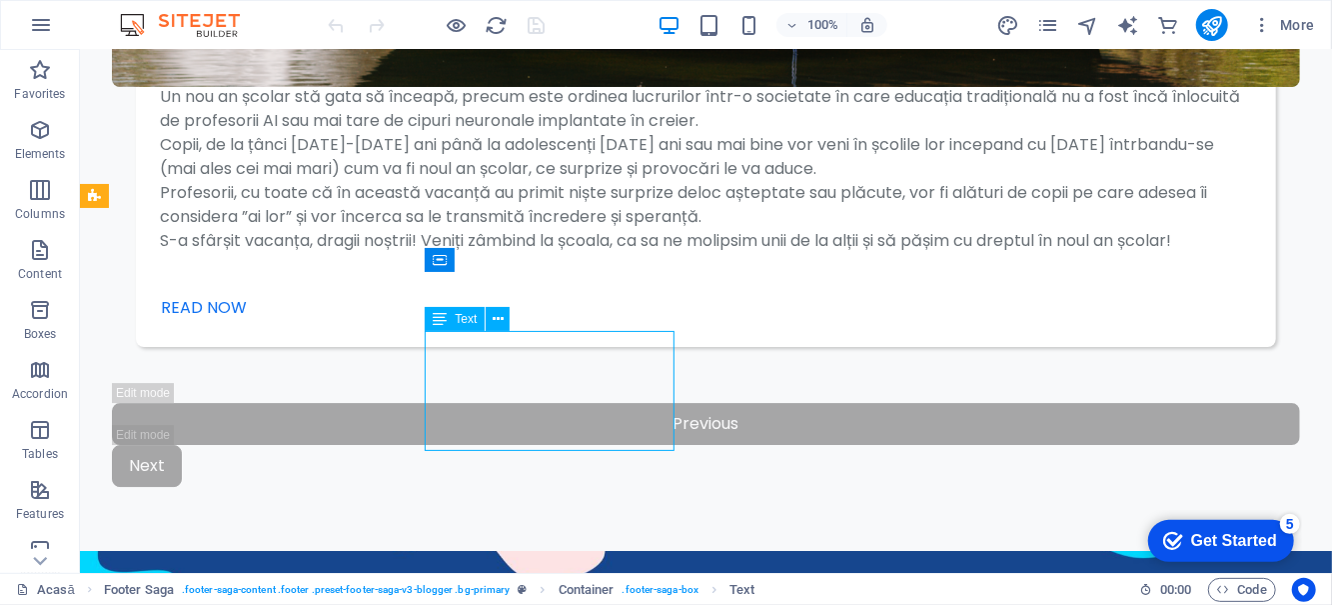
click at [506, 318] on button at bounding box center [498, 319] width 24 height 24
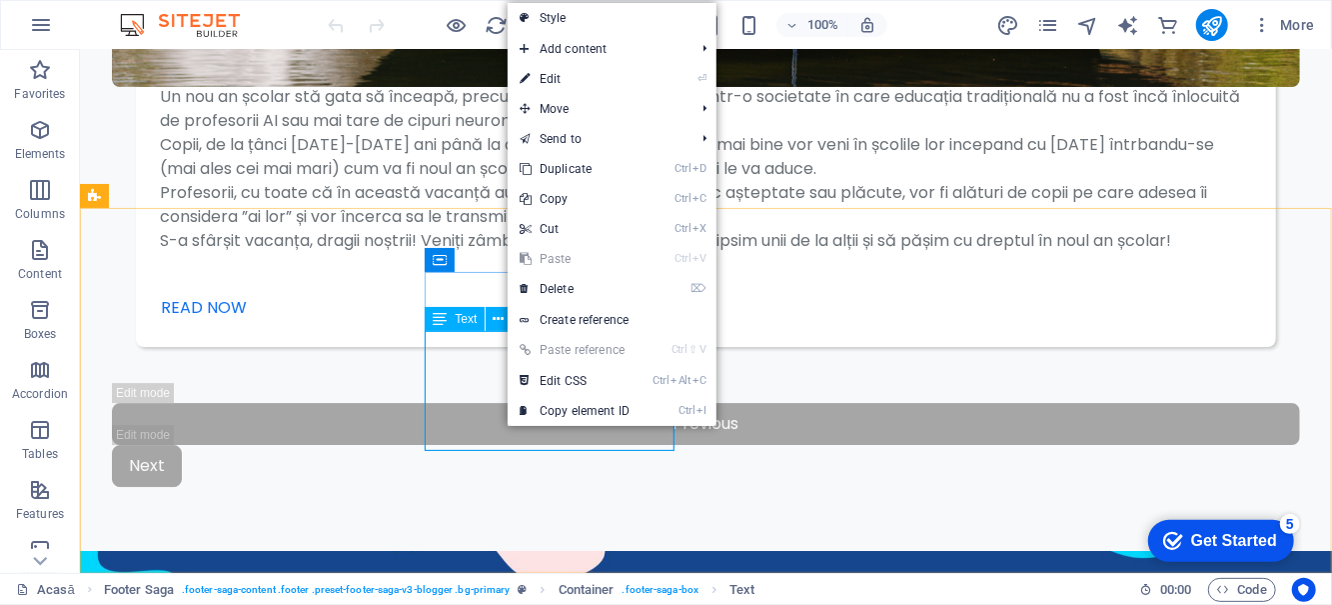
click at [620, 78] on link "⏎ Edit" at bounding box center [575, 79] width 134 height 30
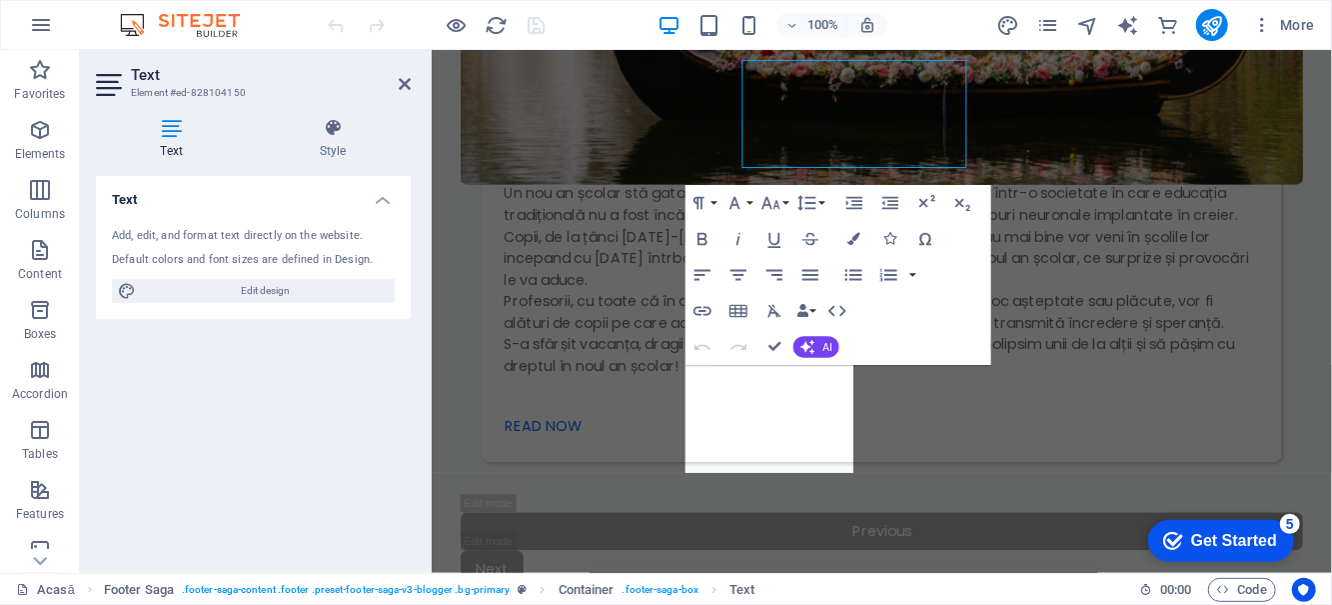
scroll to position [3533, 0]
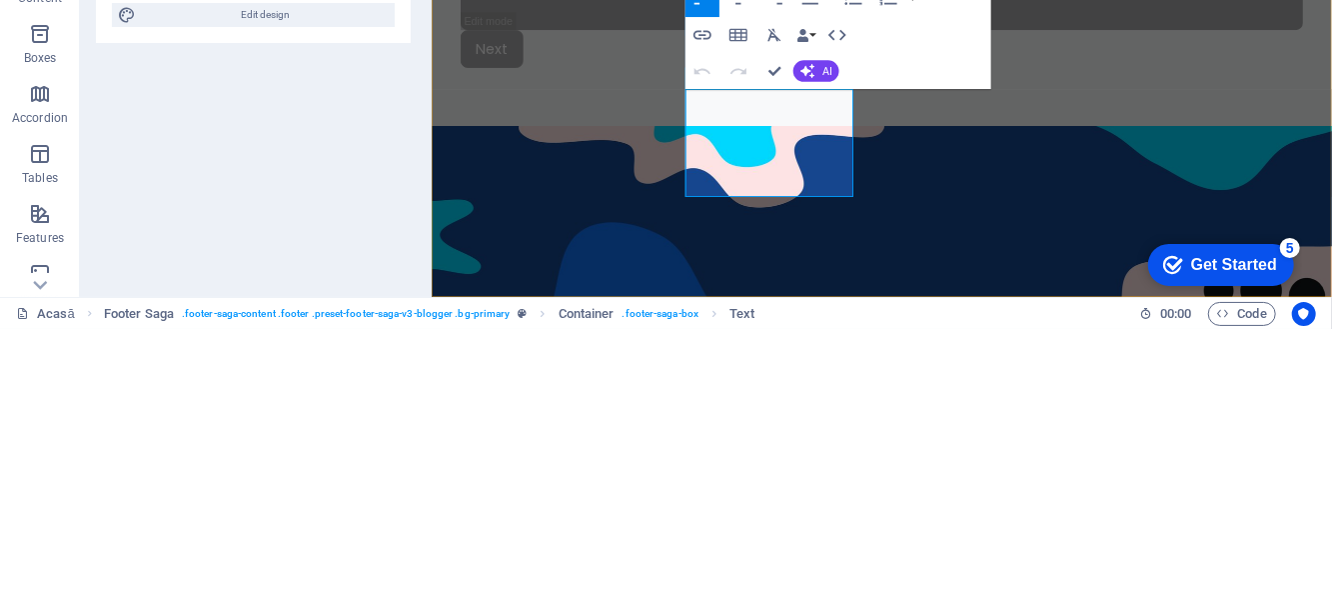
click at [706, 315] on icon "button" at bounding box center [703, 311] width 22 height 22
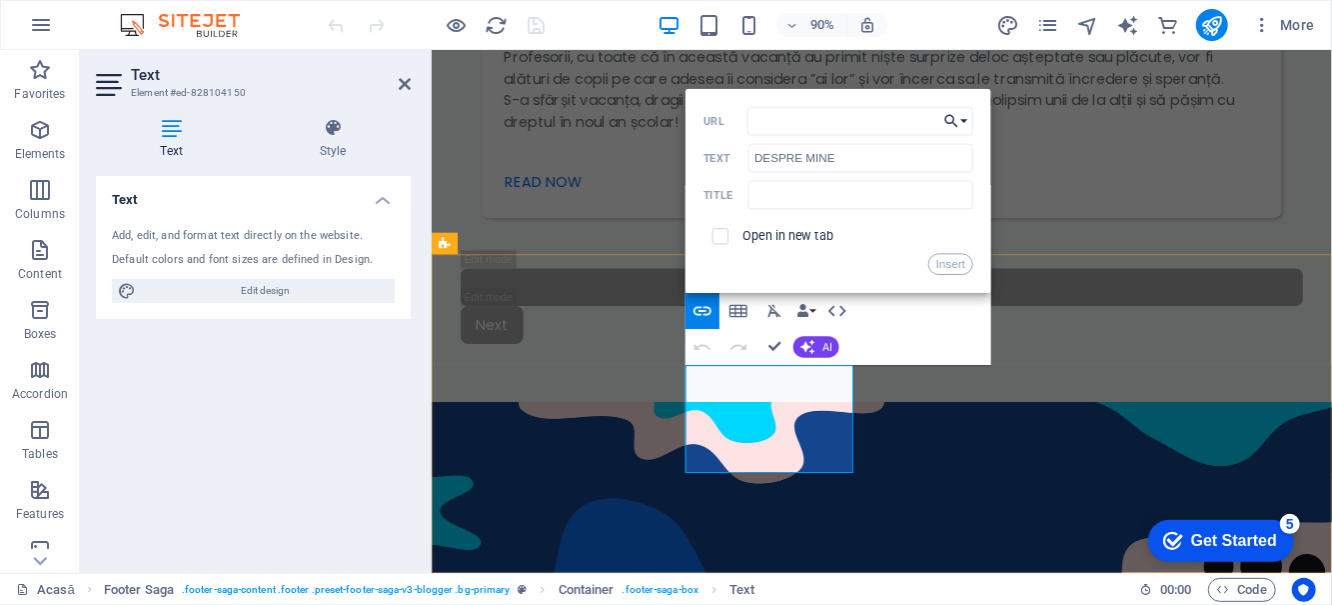
click at [964, 120] on button "Choose Link" at bounding box center [957, 120] width 34 height 29
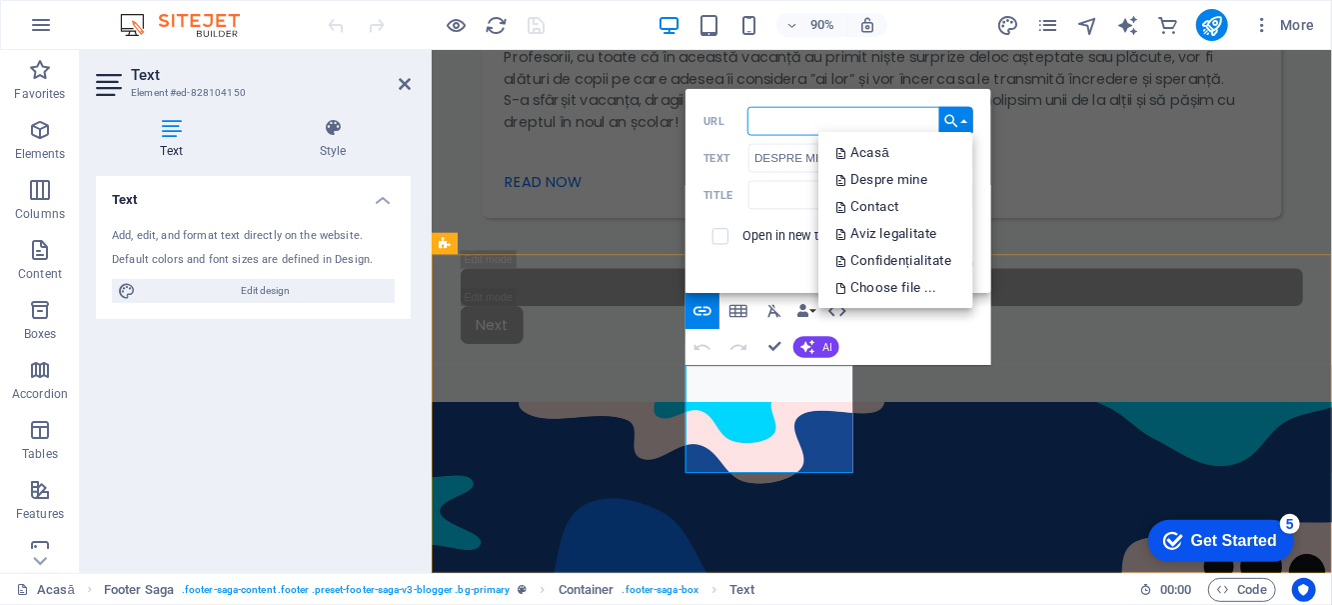
click at [898, 183] on p "Despre mine" at bounding box center [884, 180] width 95 height 27
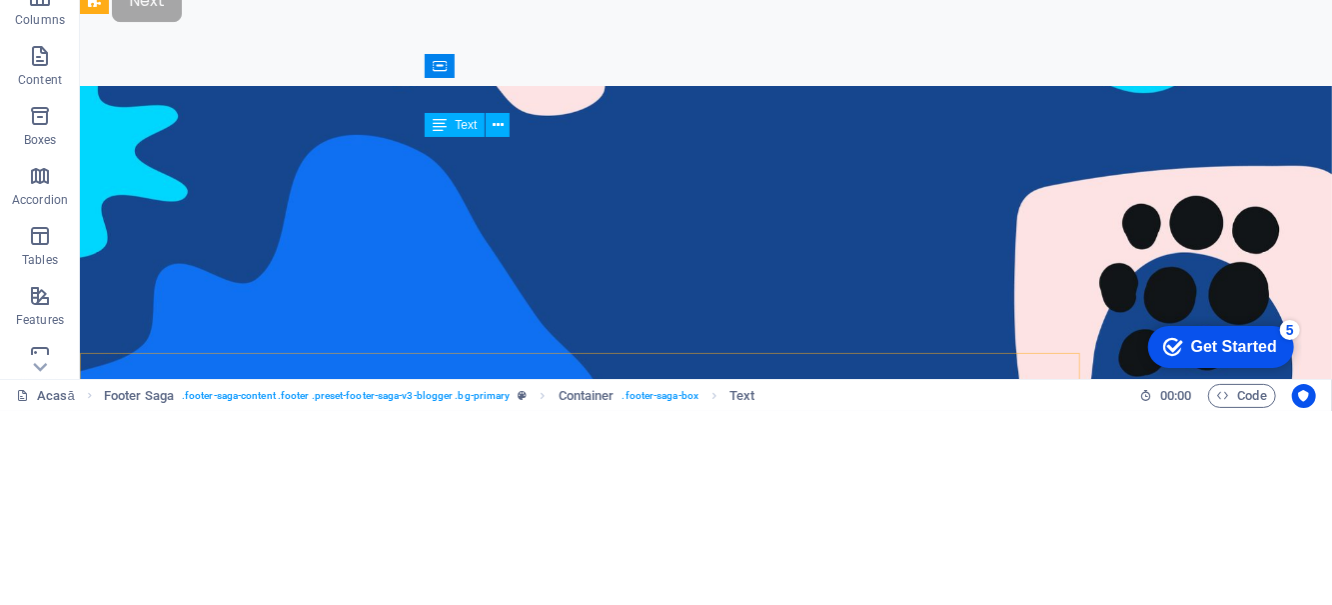
scroll to position [3262, 0]
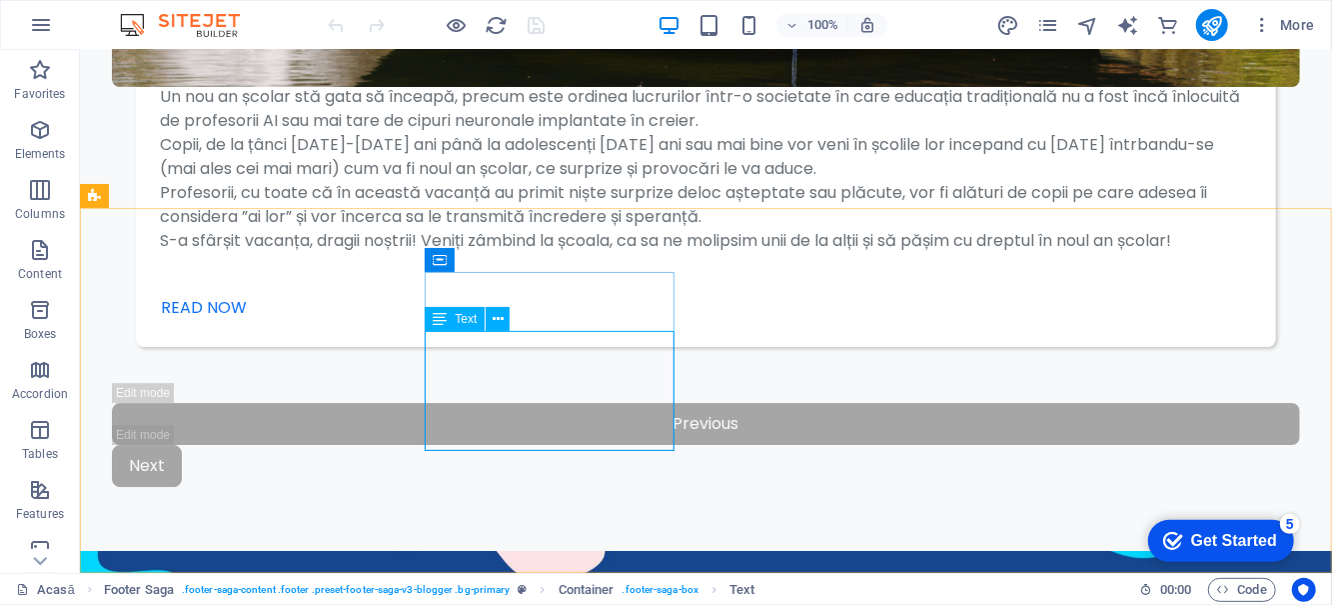
click at [506, 320] on button at bounding box center [498, 319] width 24 height 24
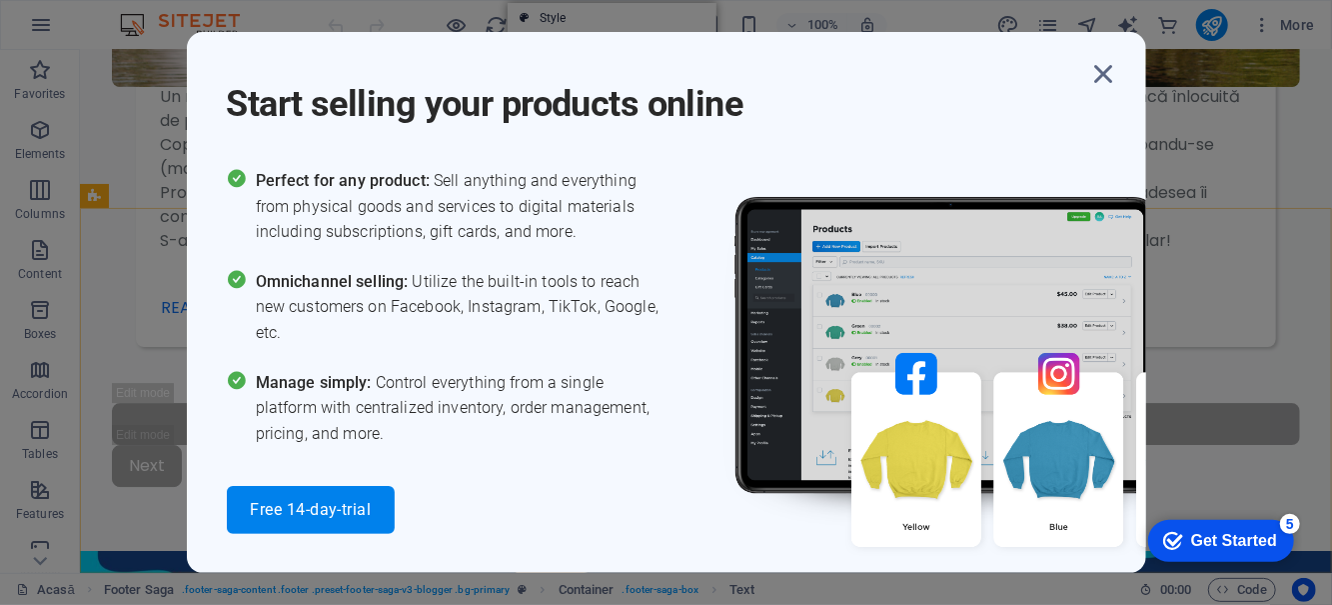
click at [1111, 78] on icon "button" at bounding box center [1104, 74] width 36 height 36
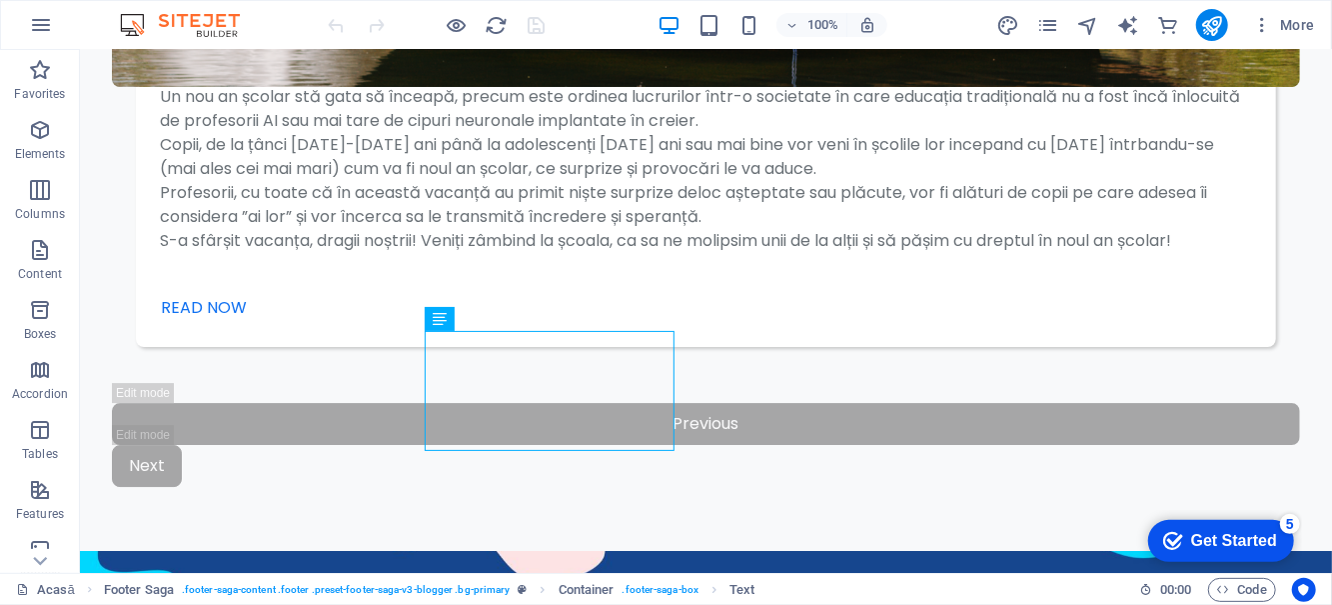
click at [451, 323] on div "Text" at bounding box center [440, 319] width 30 height 24
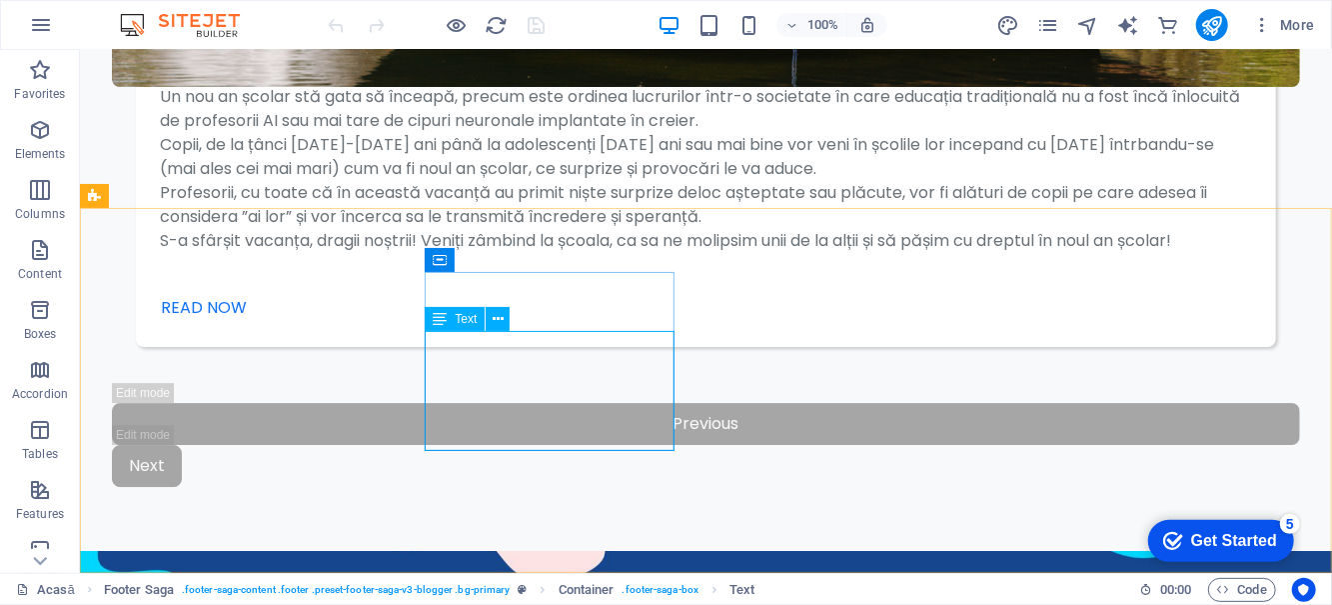
click at [510, 322] on button at bounding box center [498, 319] width 24 height 24
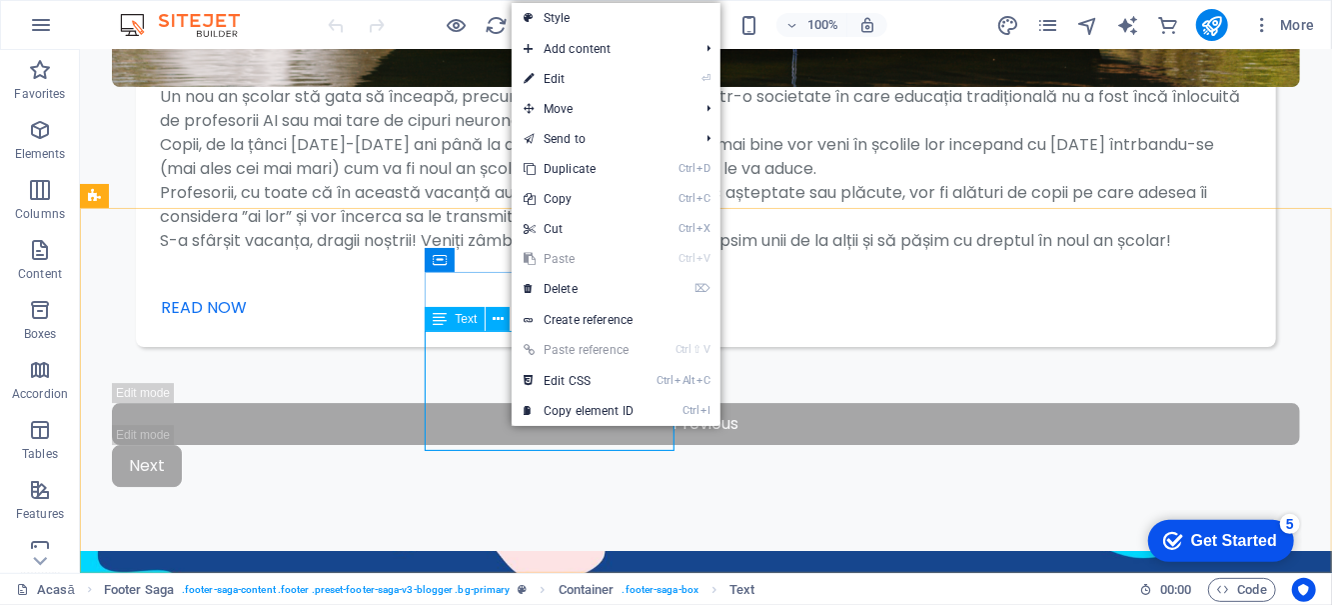
click at [614, 90] on link "⏎ Edit" at bounding box center [579, 79] width 134 height 30
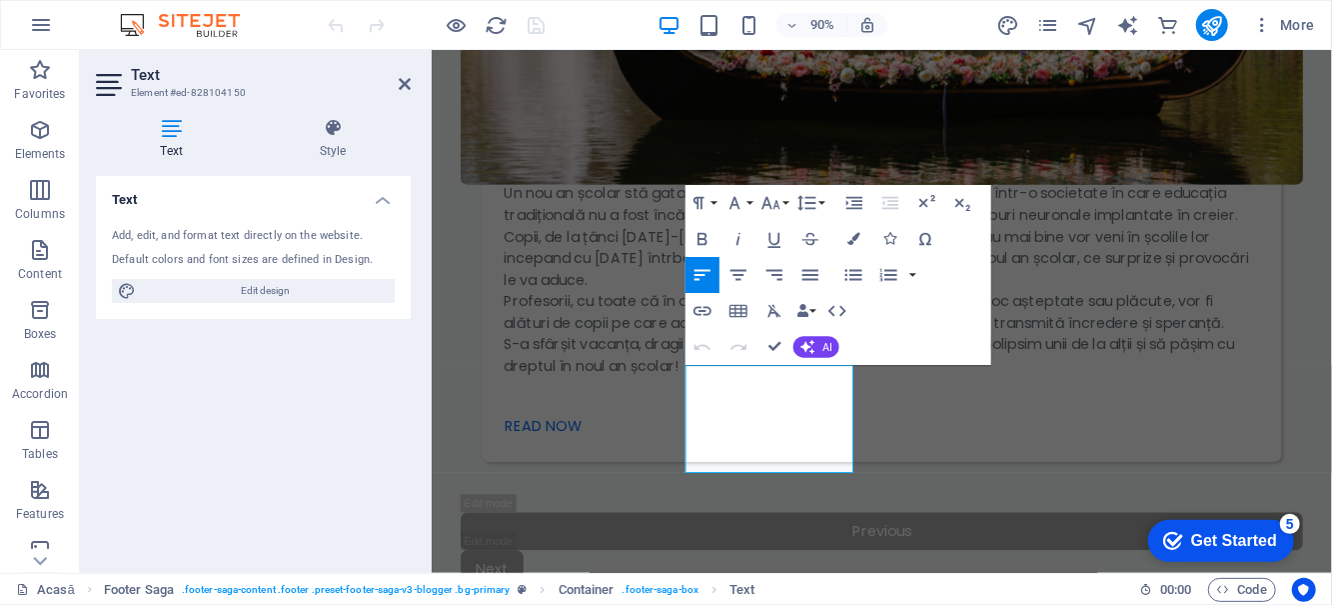
scroll to position [3533, 0]
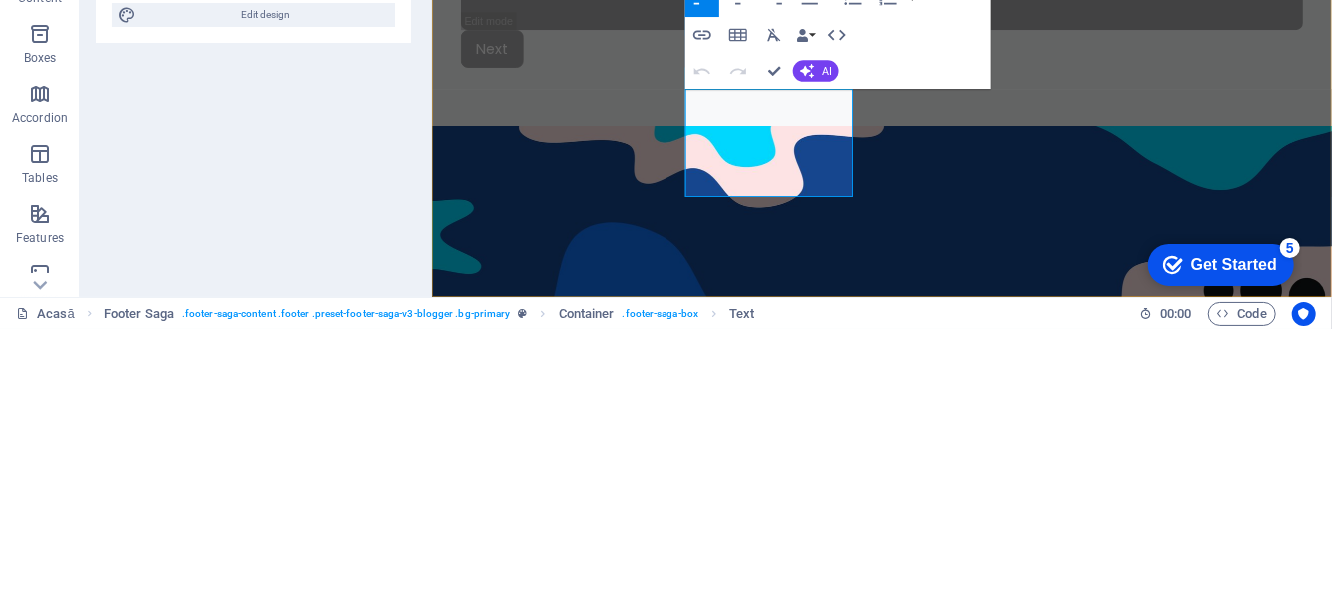
click at [713, 338] on icon "button" at bounding box center [703, 347] width 22 height 22
click at [710, 314] on icon "button" at bounding box center [703, 311] width 22 height 22
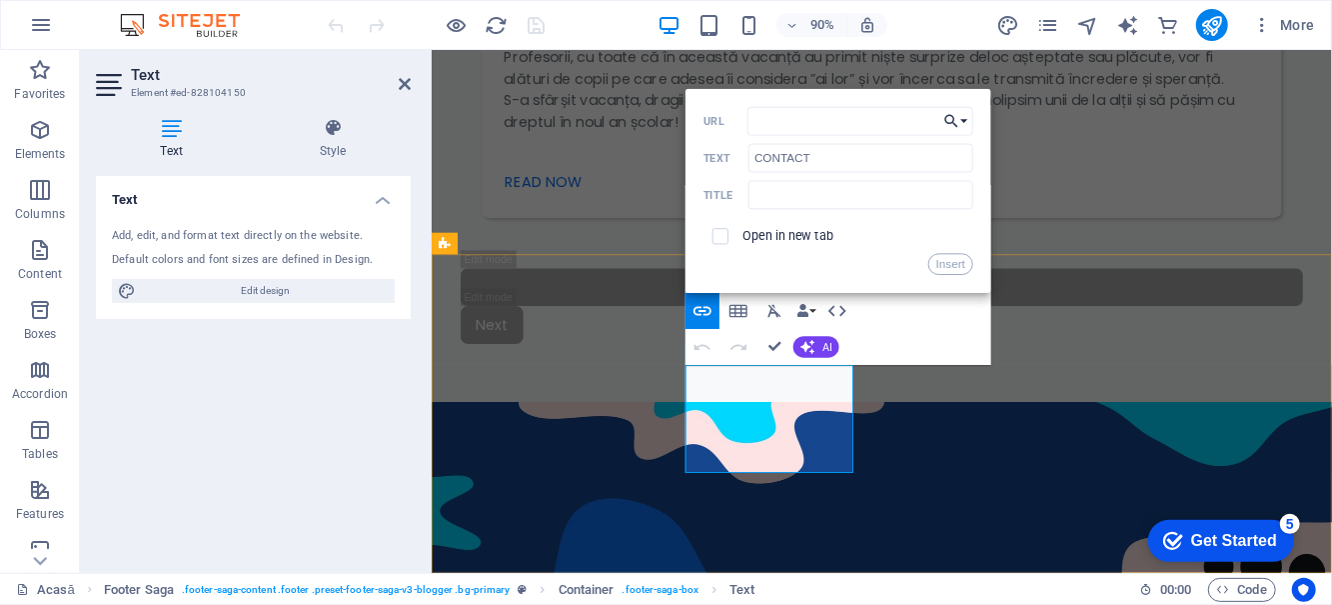
click at [969, 120] on button "Choose Link" at bounding box center [957, 120] width 34 height 29
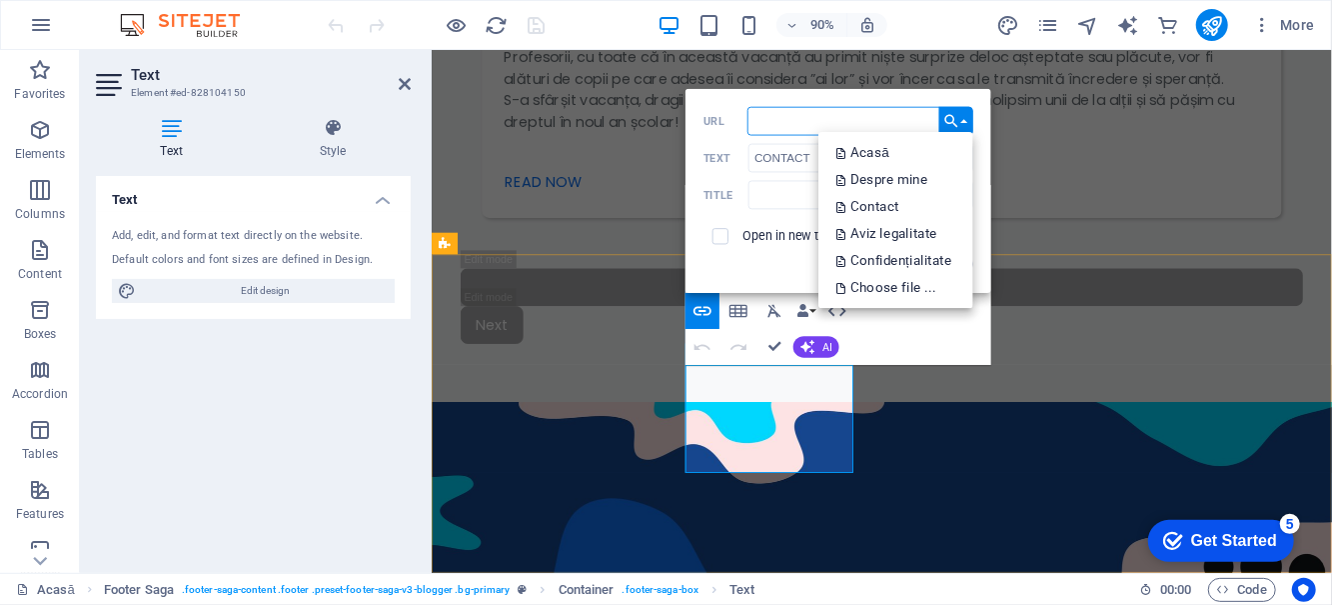
click at [915, 211] on link "Contact" at bounding box center [896, 207] width 155 height 27
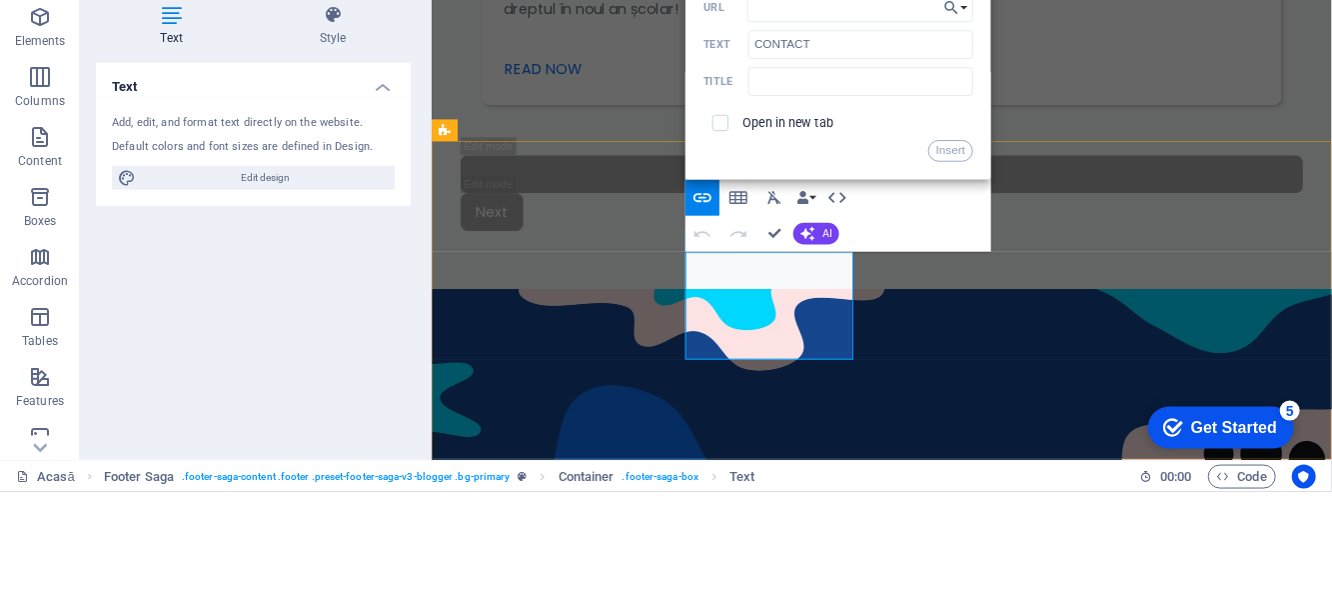
click at [948, 272] on button "Insert" at bounding box center [951, 264] width 45 height 22
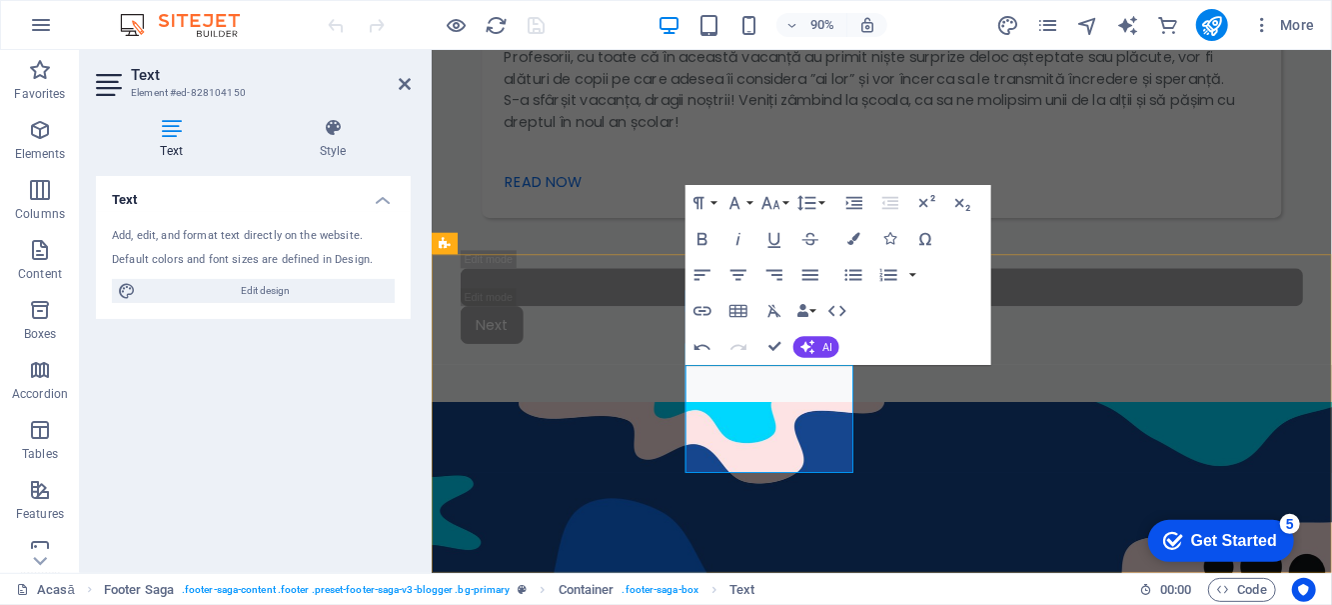
scroll to position [3262, 0]
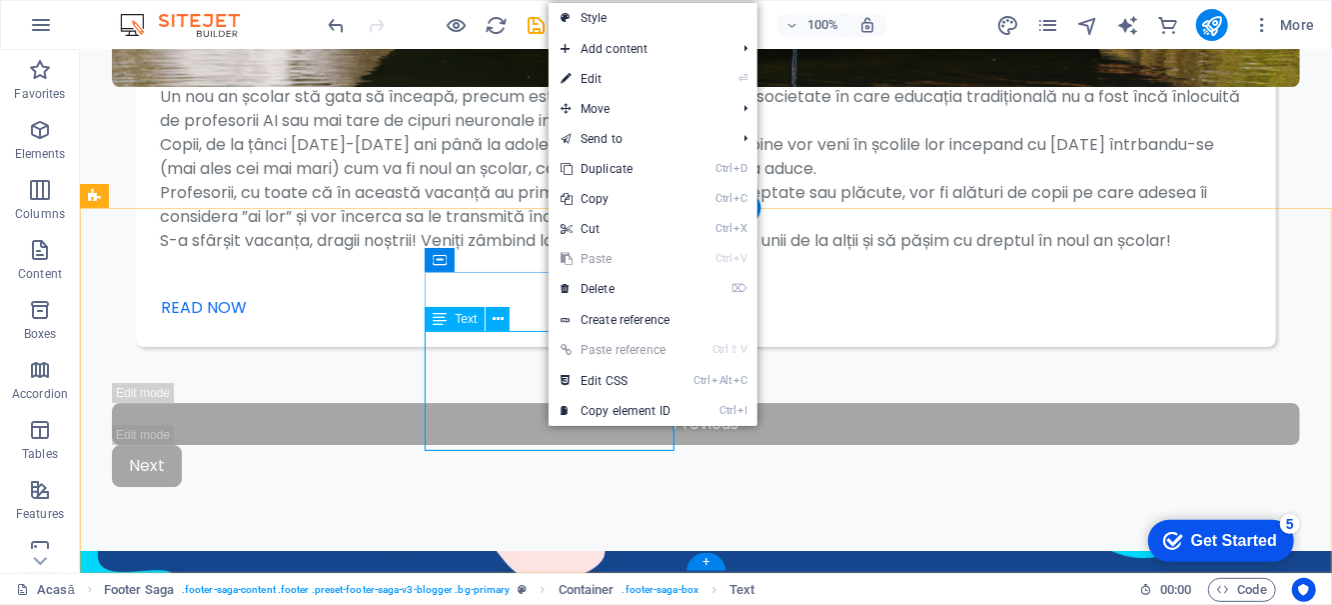
click at [652, 90] on link "⏎ Edit" at bounding box center [616, 79] width 134 height 30
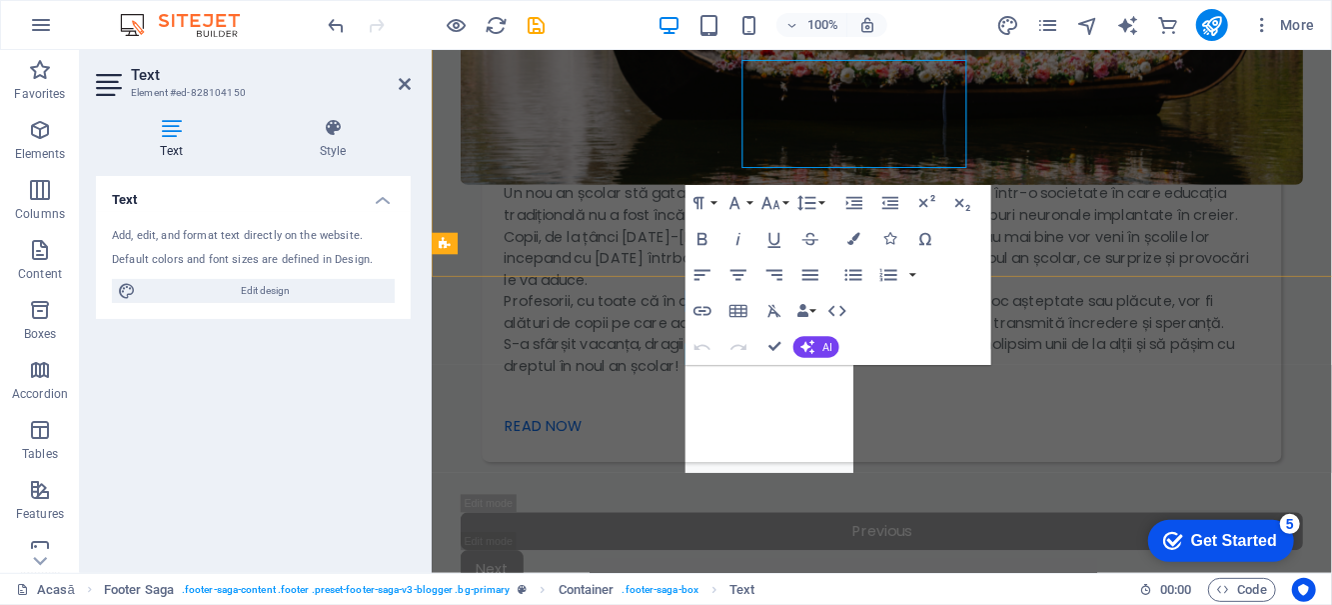
scroll to position [3533, 0]
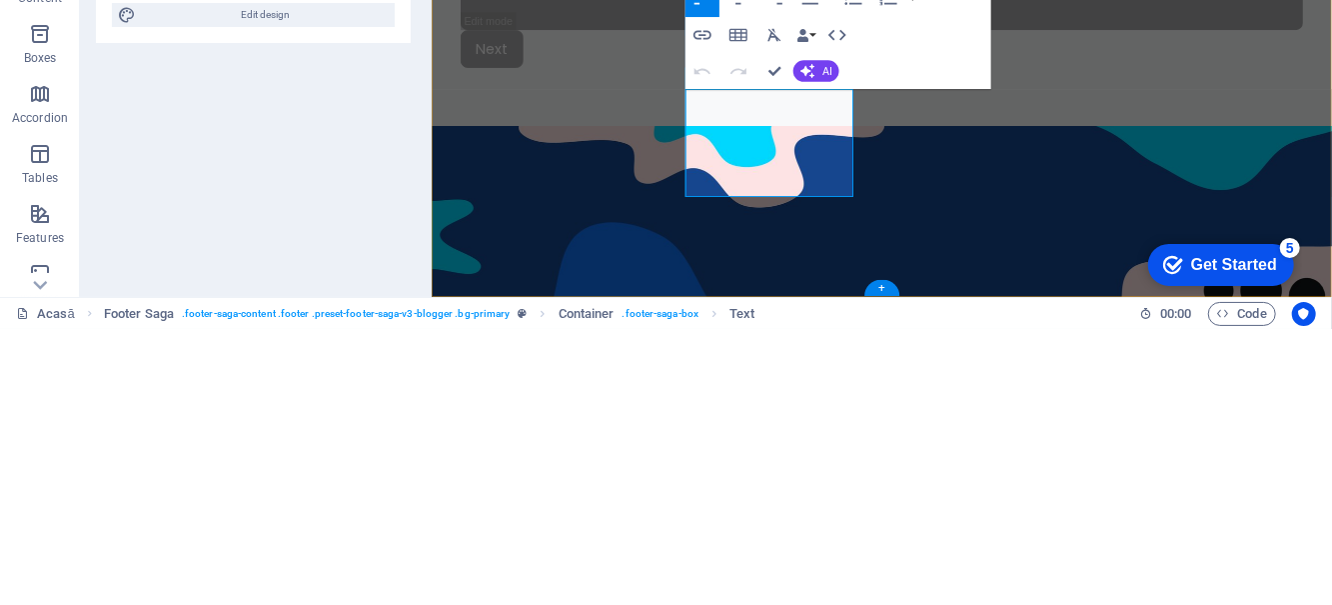
click at [708, 312] on icon "button" at bounding box center [703, 311] width 22 height 22
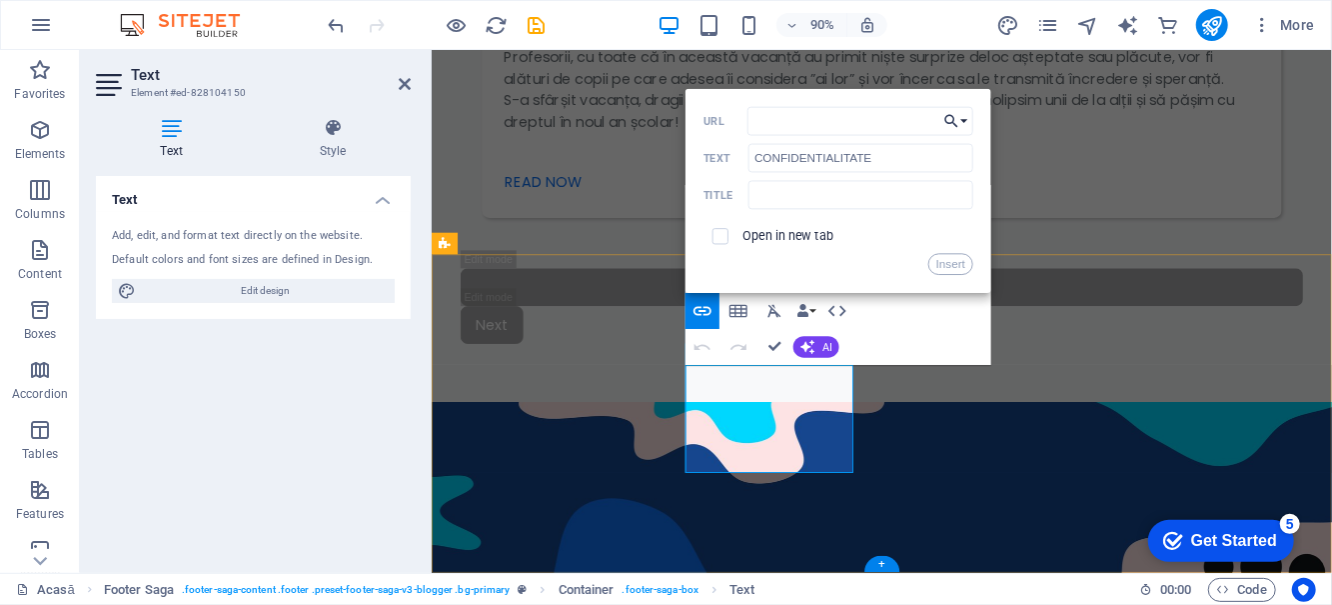
click at [969, 120] on button "Choose Link" at bounding box center [957, 120] width 34 height 29
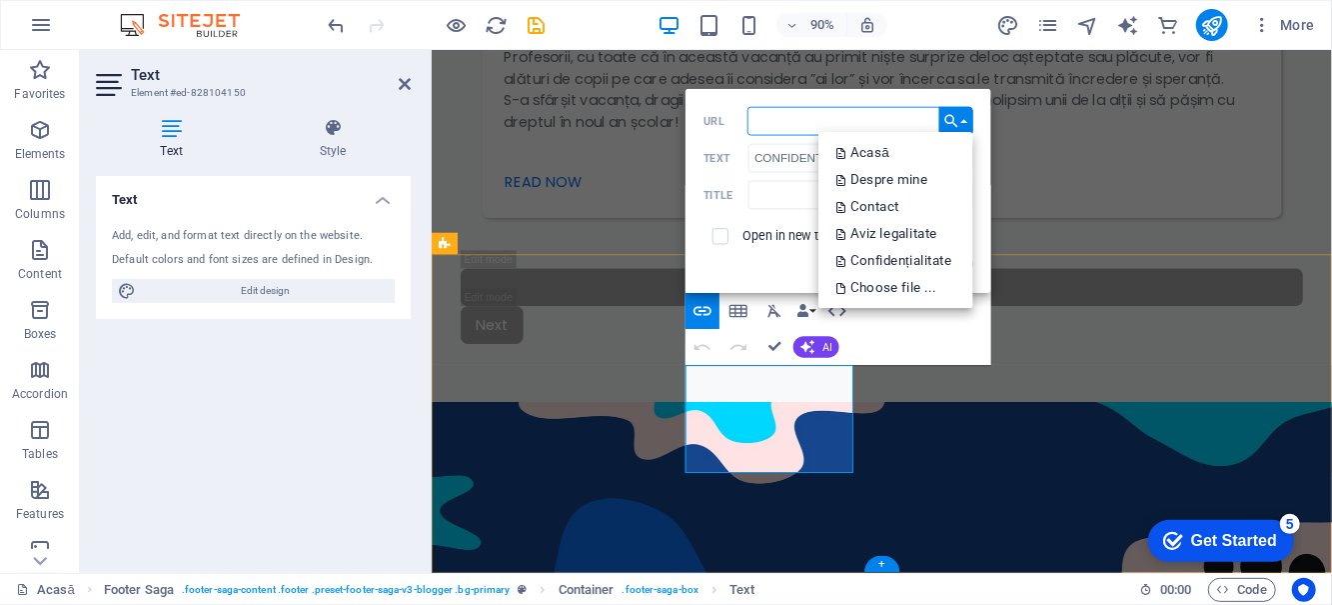
click at [904, 264] on p "Confidențialitate" at bounding box center [896, 261] width 119 height 27
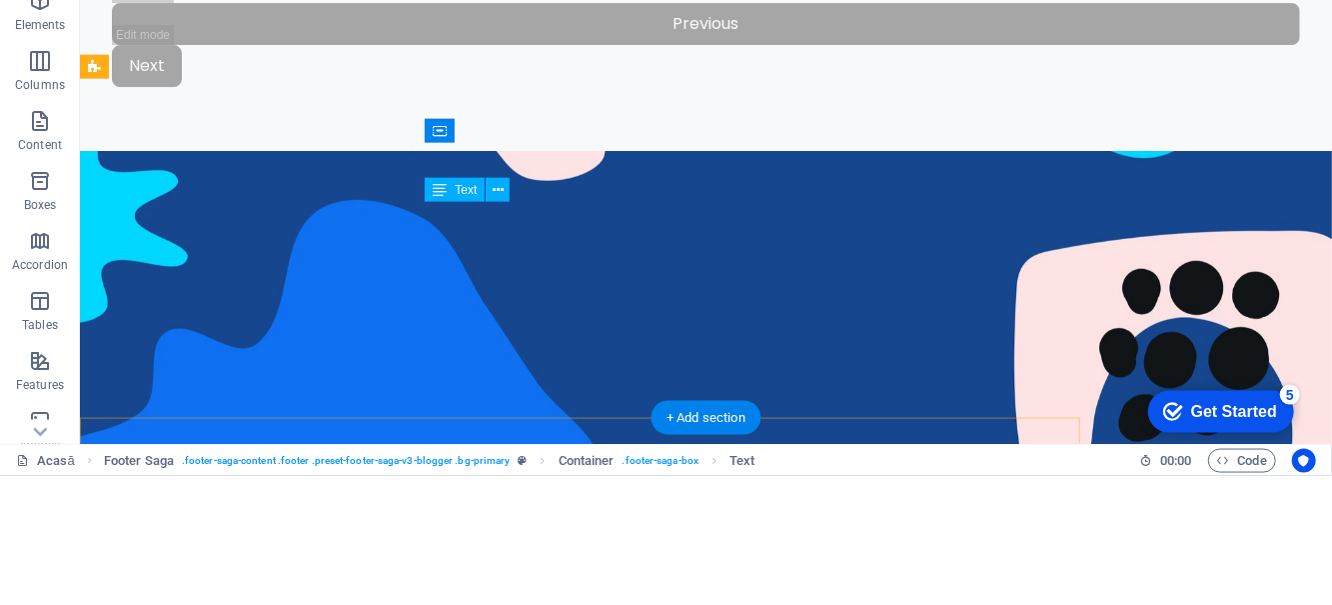
scroll to position [3262, 0]
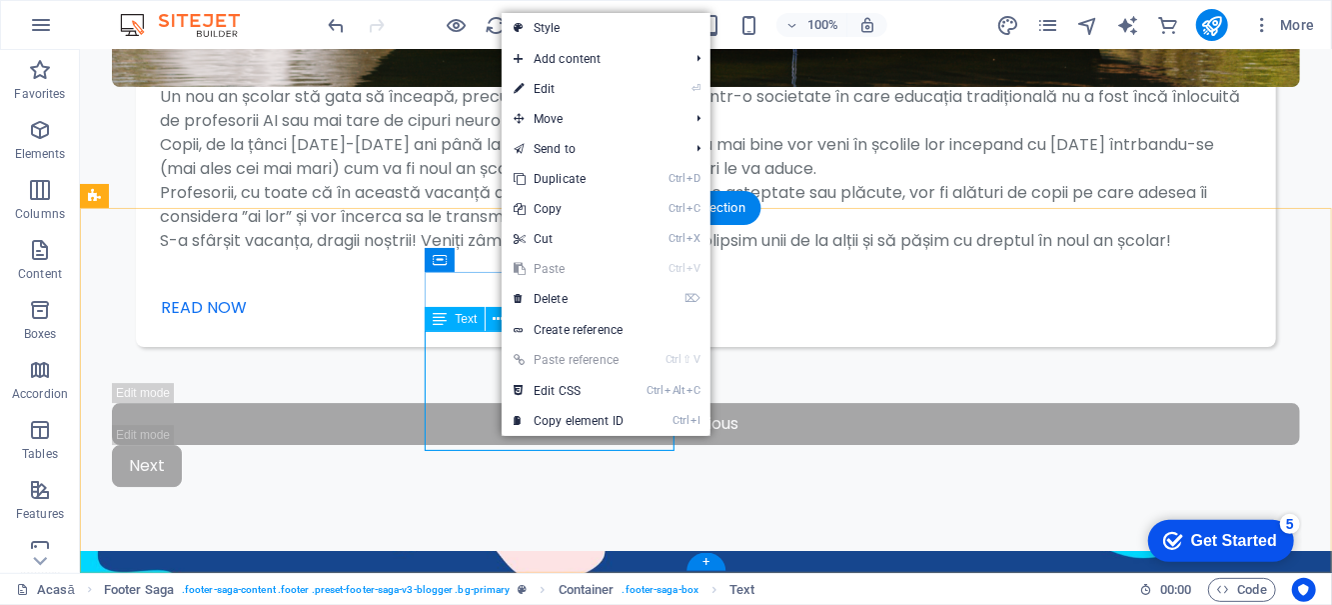
click at [618, 89] on link "⏎ Edit" at bounding box center [569, 89] width 134 height 30
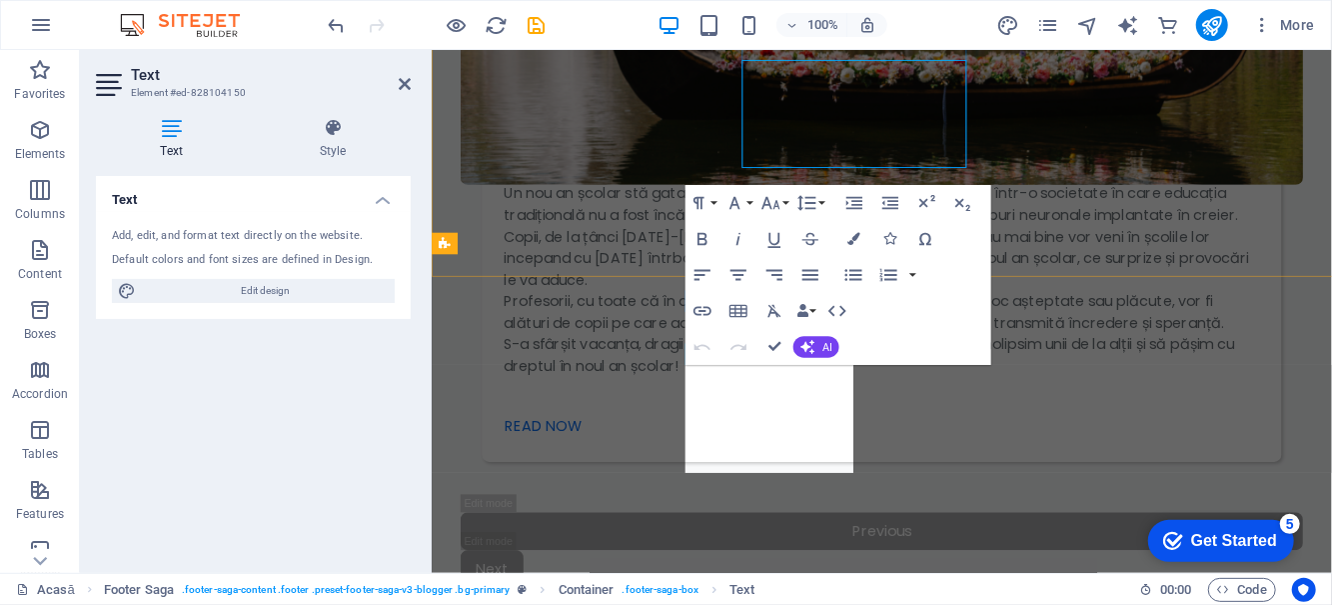
scroll to position [3533, 0]
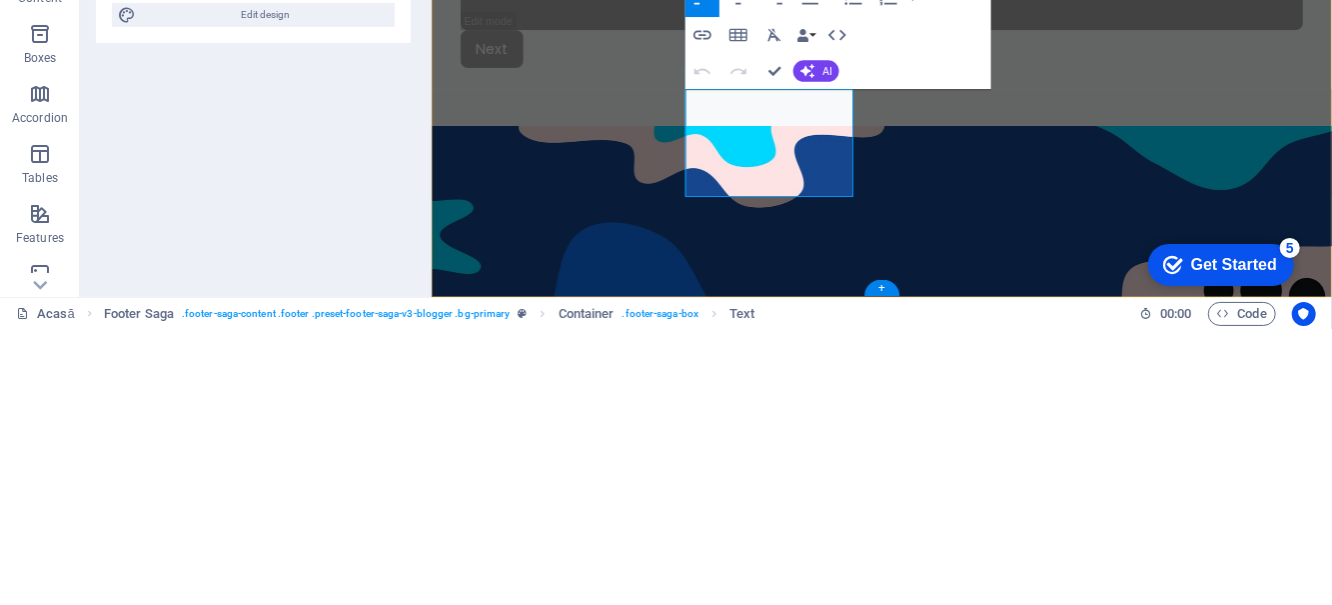
click at [710, 315] on icon "button" at bounding box center [703, 311] width 22 height 22
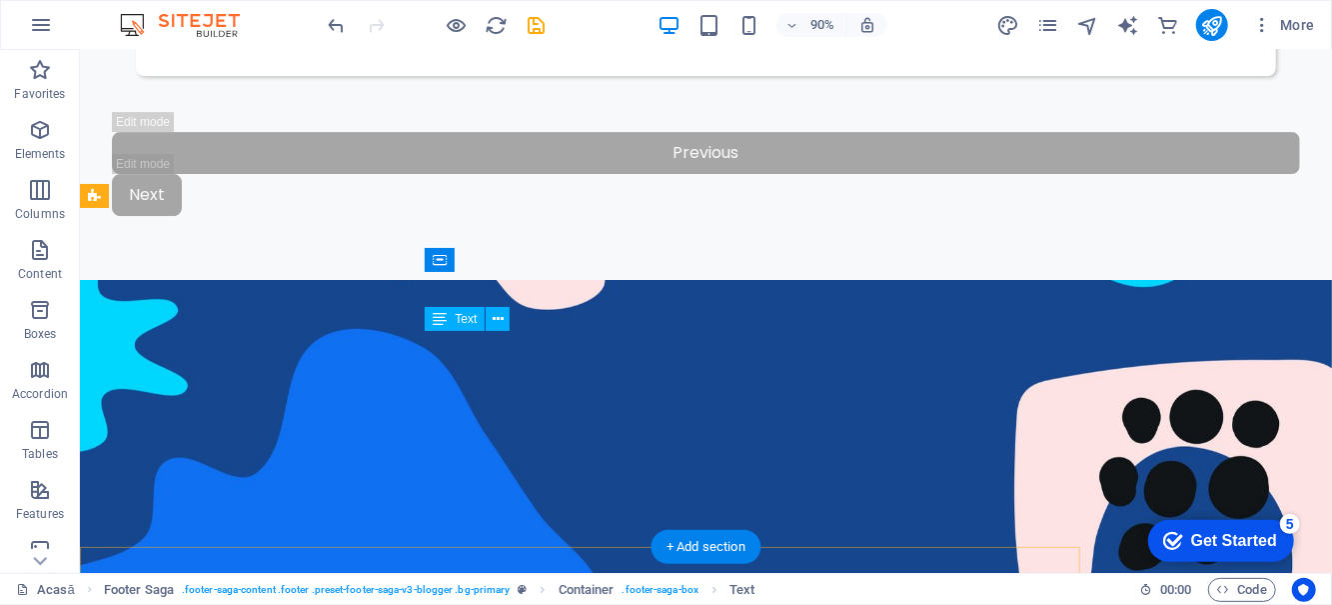
scroll to position [3262, 0]
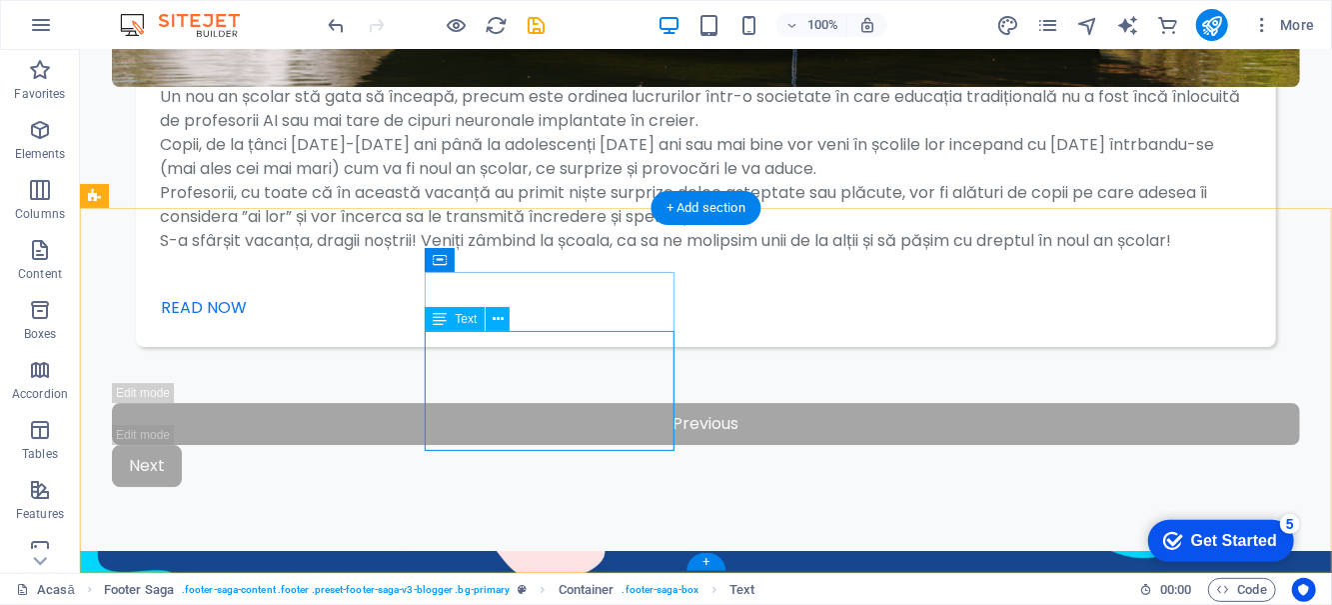
click at [85, 404] on icon "publish" at bounding box center [85, 415] width 0 height 23
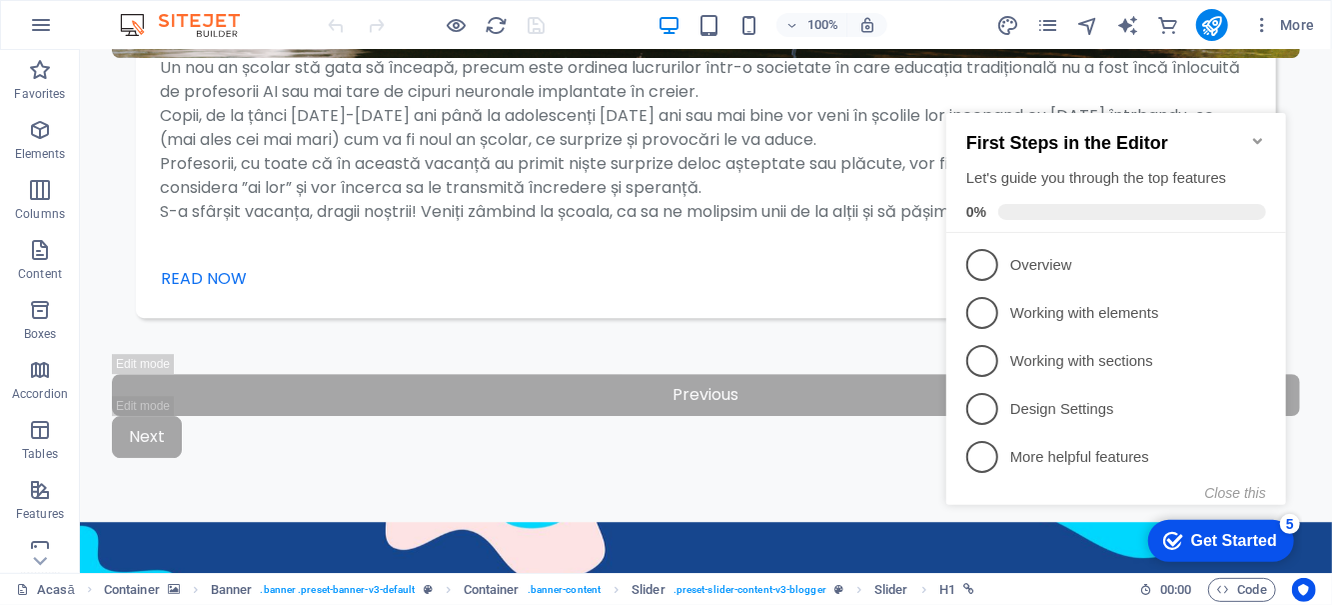
scroll to position [3189, 0]
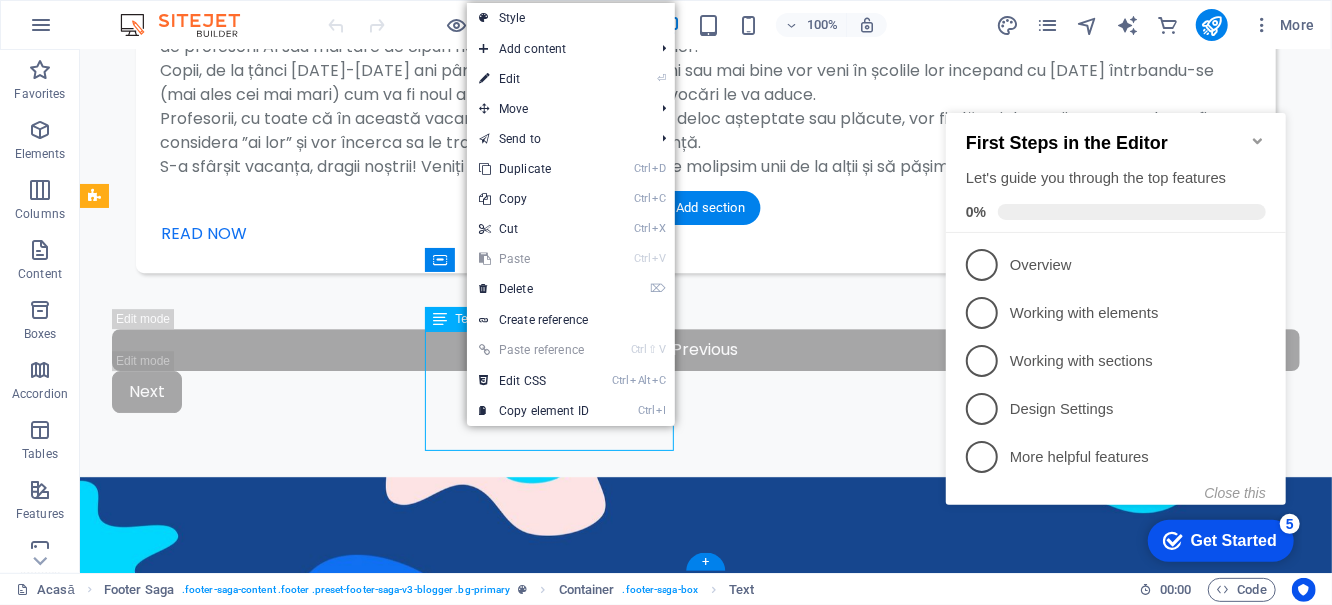
click at [573, 90] on link "⏎ Edit" at bounding box center [534, 79] width 134 height 30
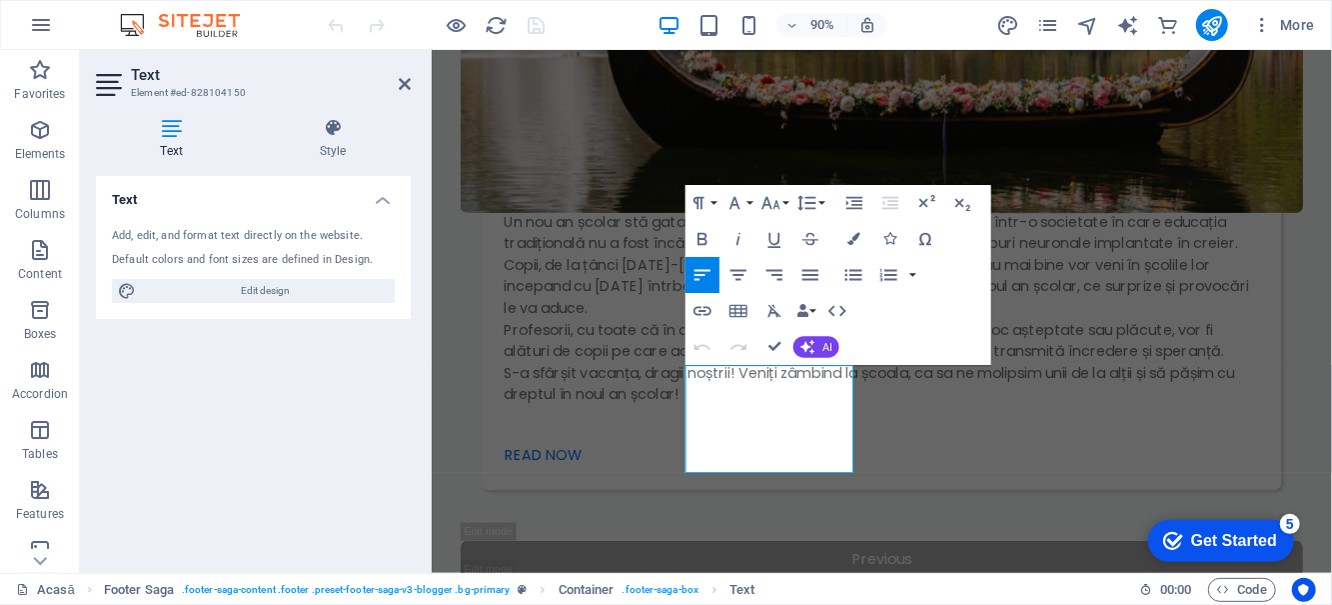
scroll to position [3512, 0]
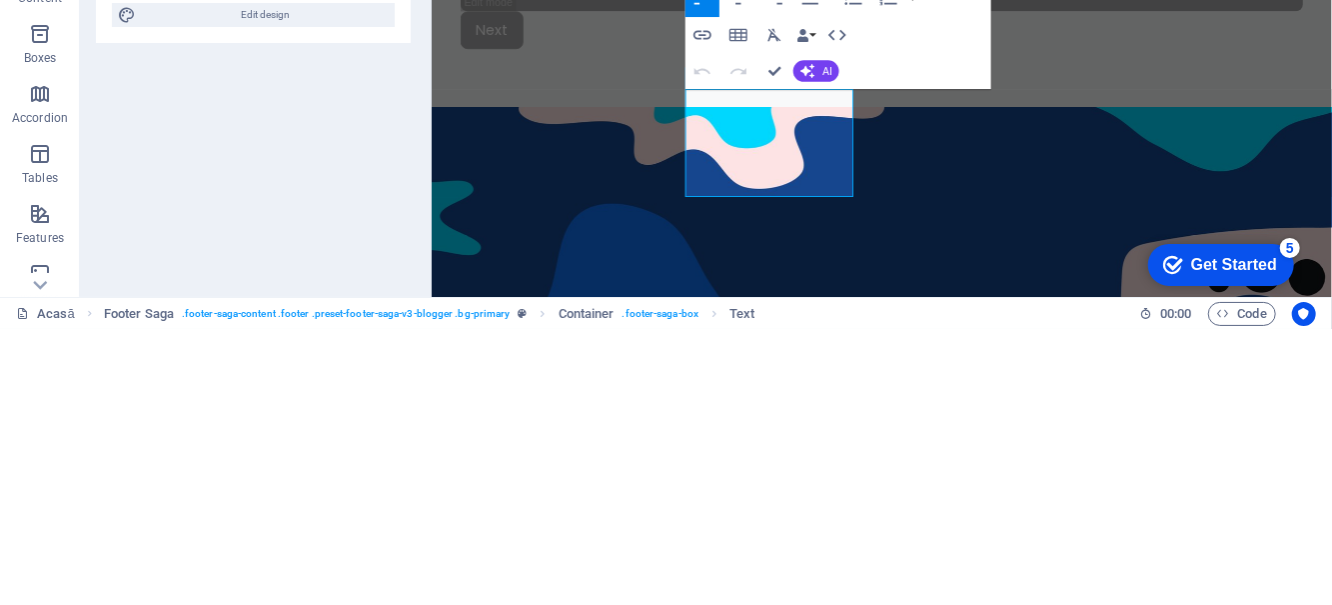
click at [708, 315] on icon "button" at bounding box center [703, 311] width 22 height 22
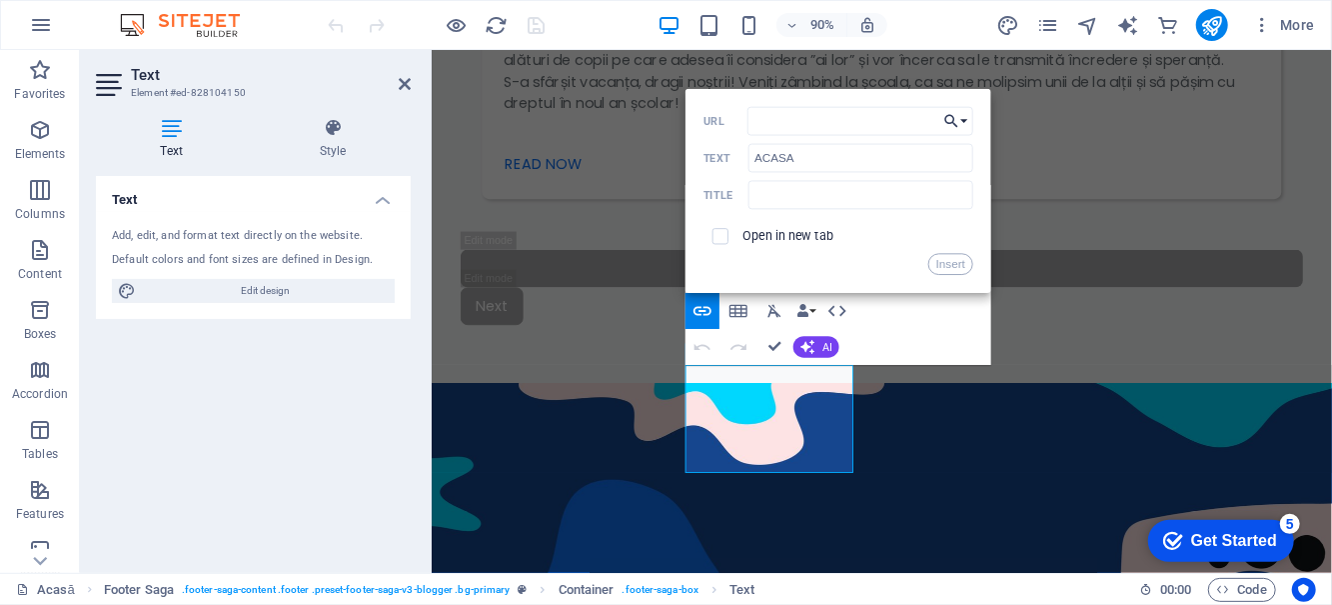
click at [968, 116] on button "Choose Link" at bounding box center [957, 120] width 34 height 29
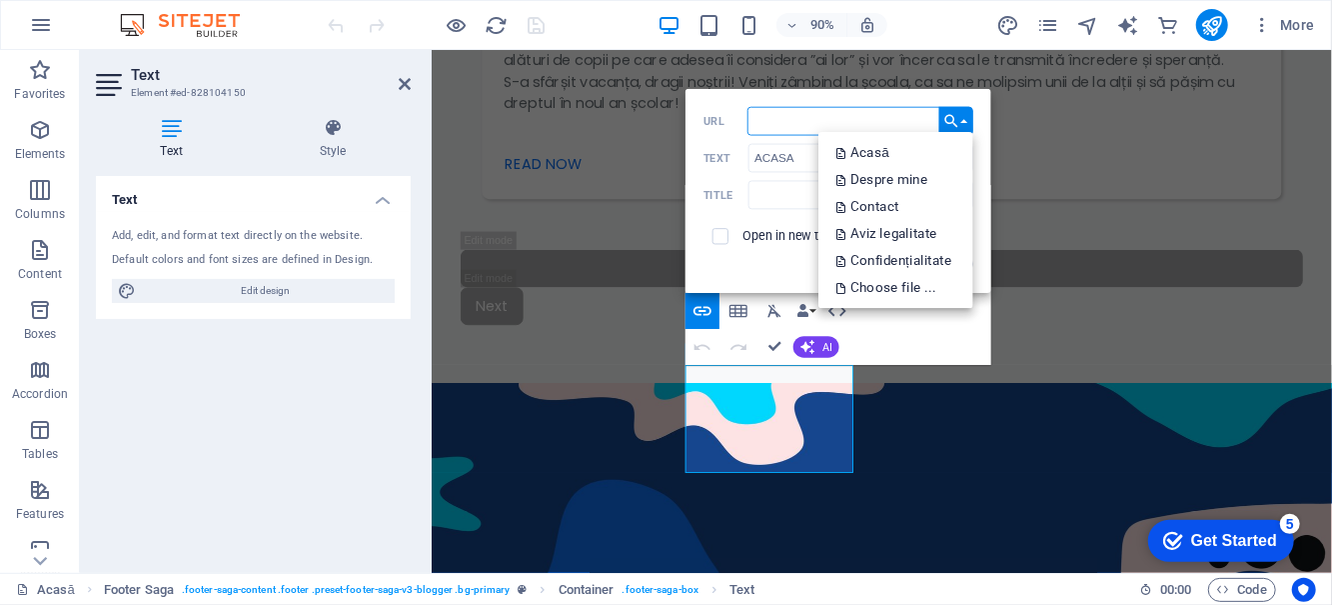
click at [900, 152] on link "Acasă" at bounding box center [896, 152] width 155 height 27
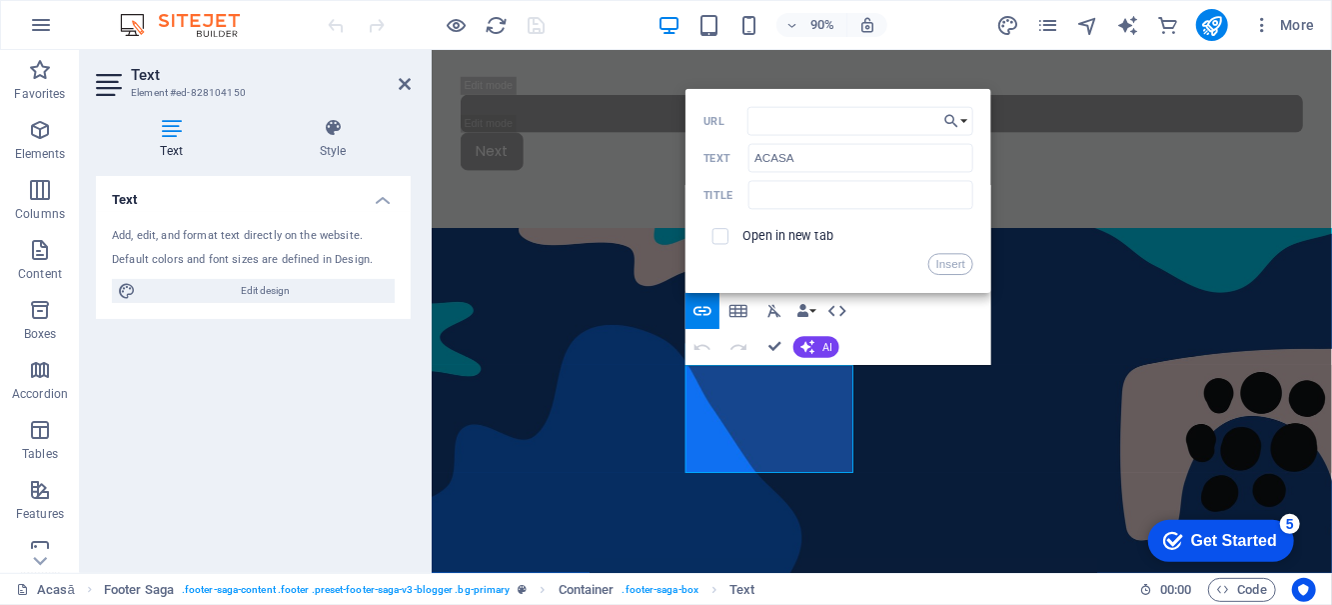
scroll to position [3189, 0]
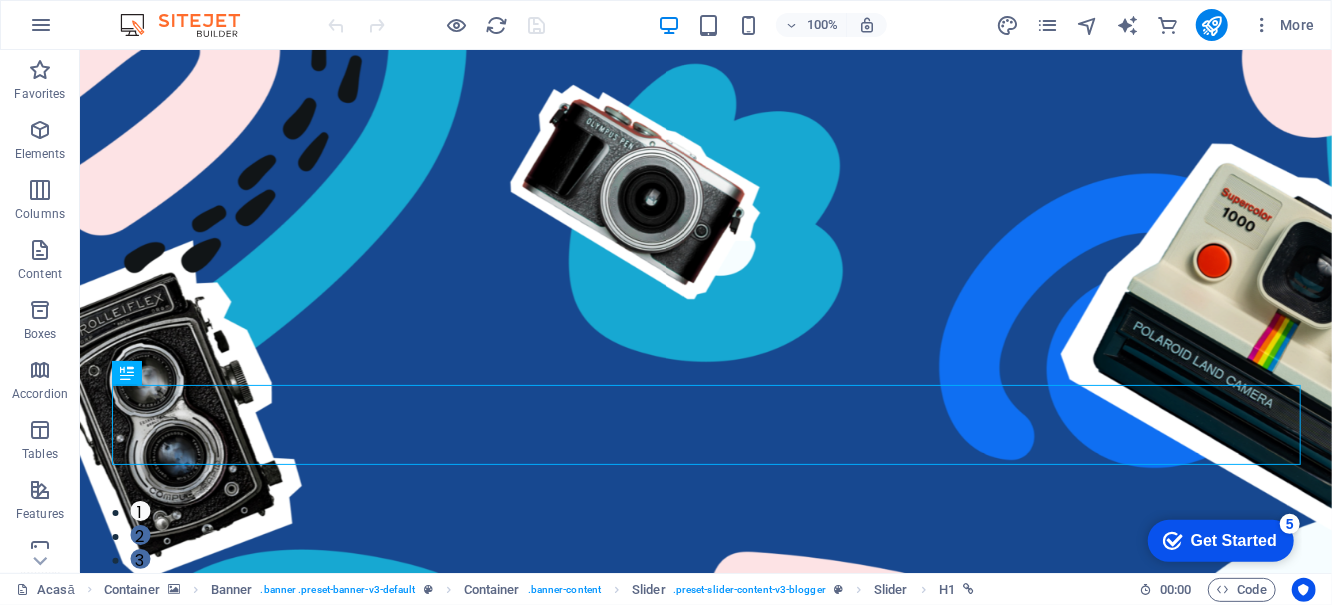
click at [0, 0] on icon "button" at bounding box center [0, 0] width 0 height 0
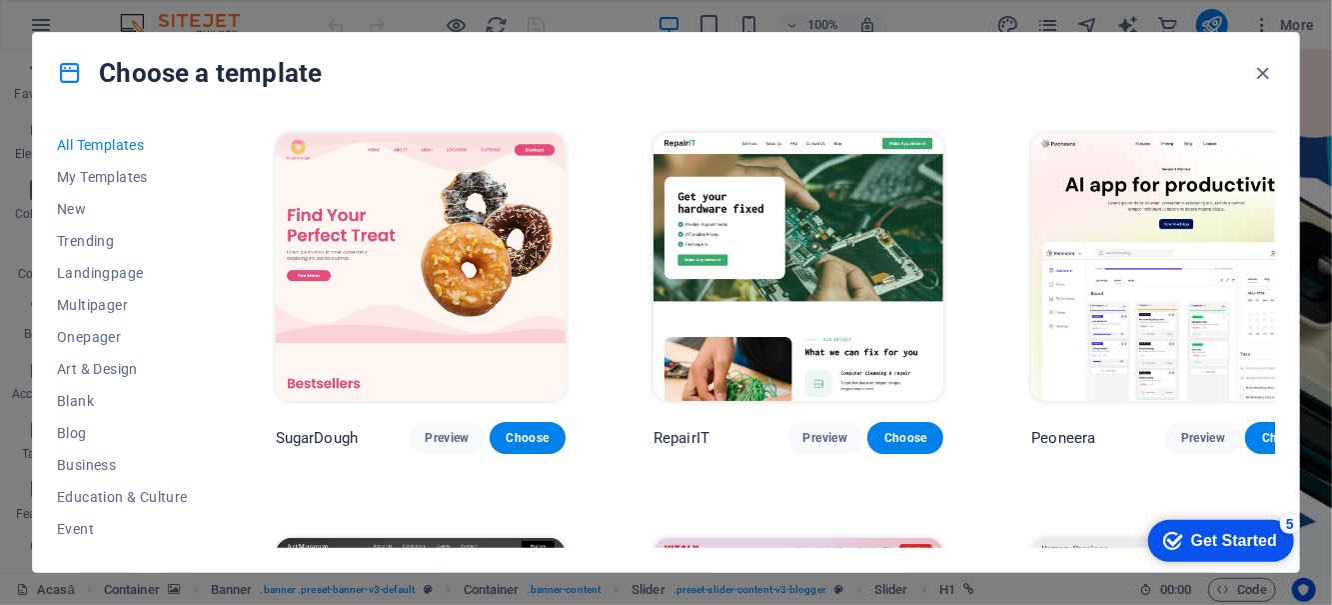
click at [114, 211] on span "New" at bounding box center [122, 209] width 131 height 16
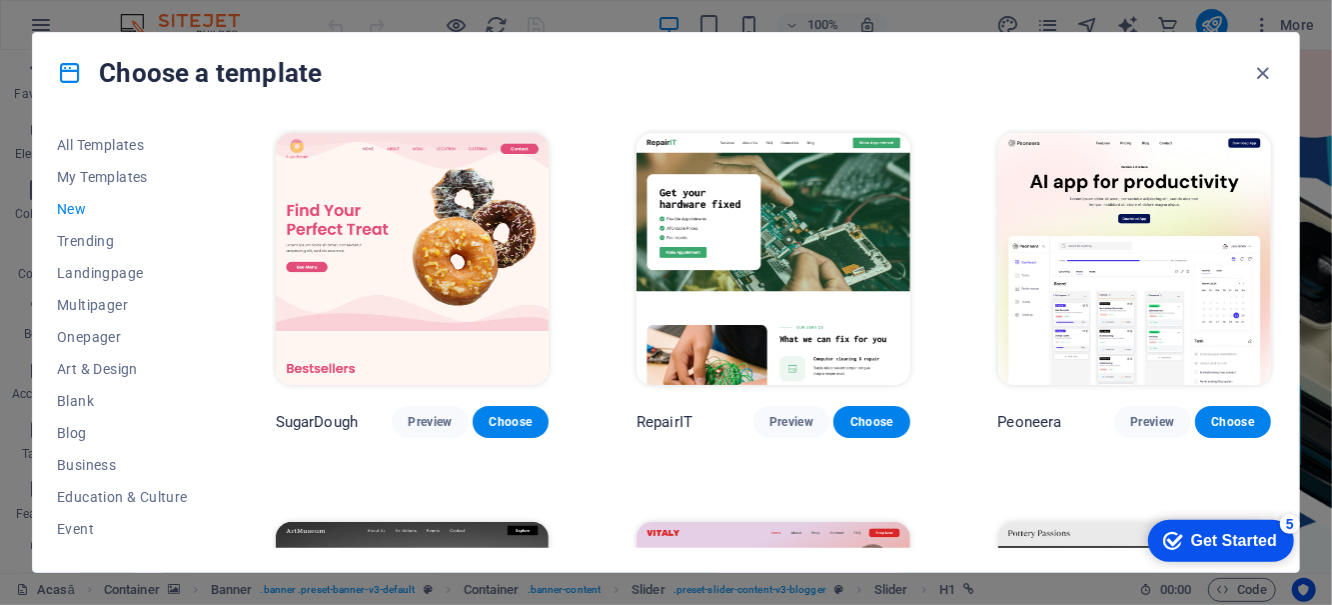
click at [79, 218] on button "New" at bounding box center [122, 209] width 131 height 32
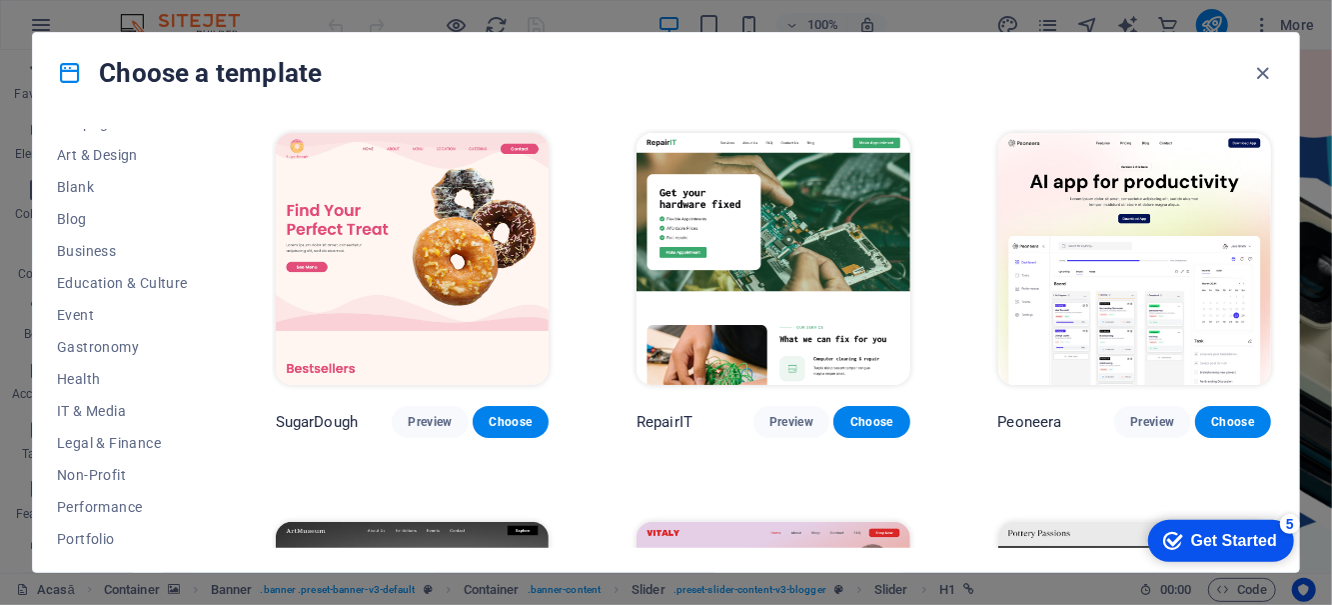
scroll to position [205, 0]
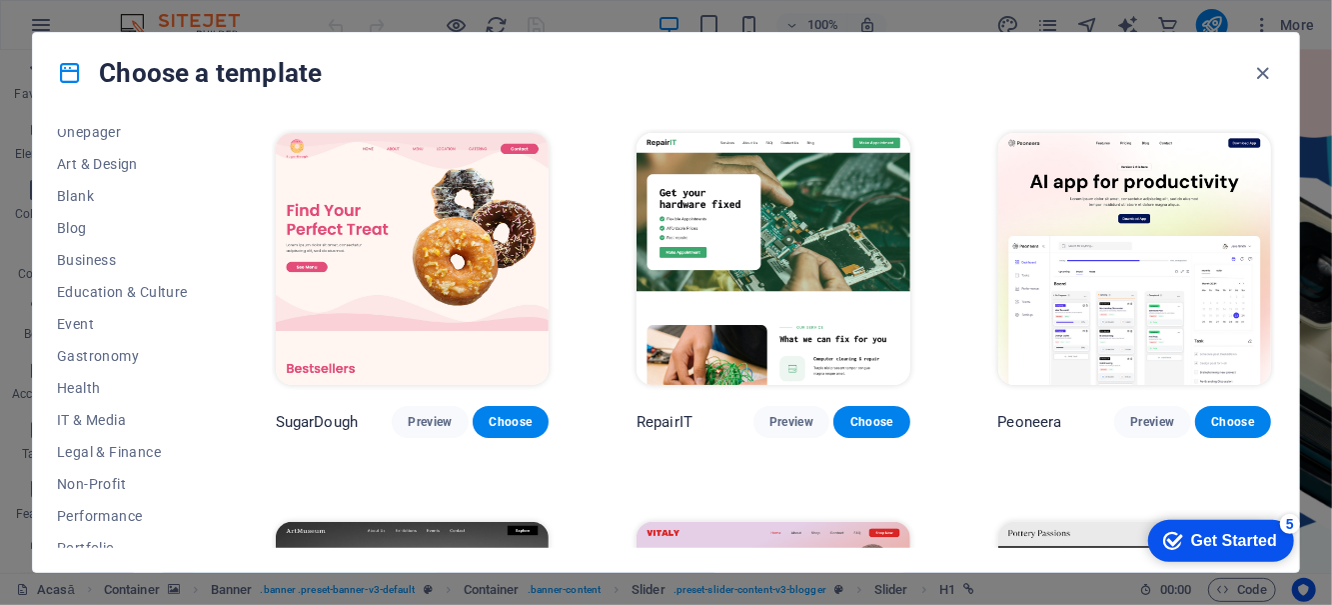
click at [84, 278] on button "Education & Culture" at bounding box center [122, 292] width 131 height 32
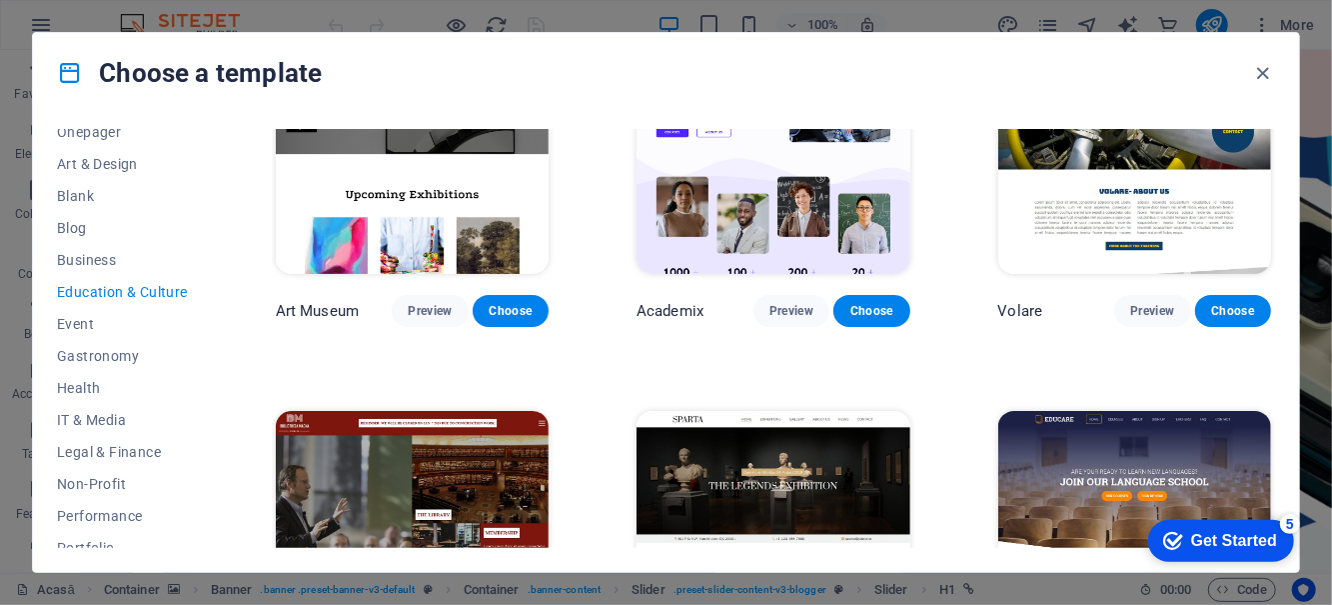
scroll to position [117, 0]
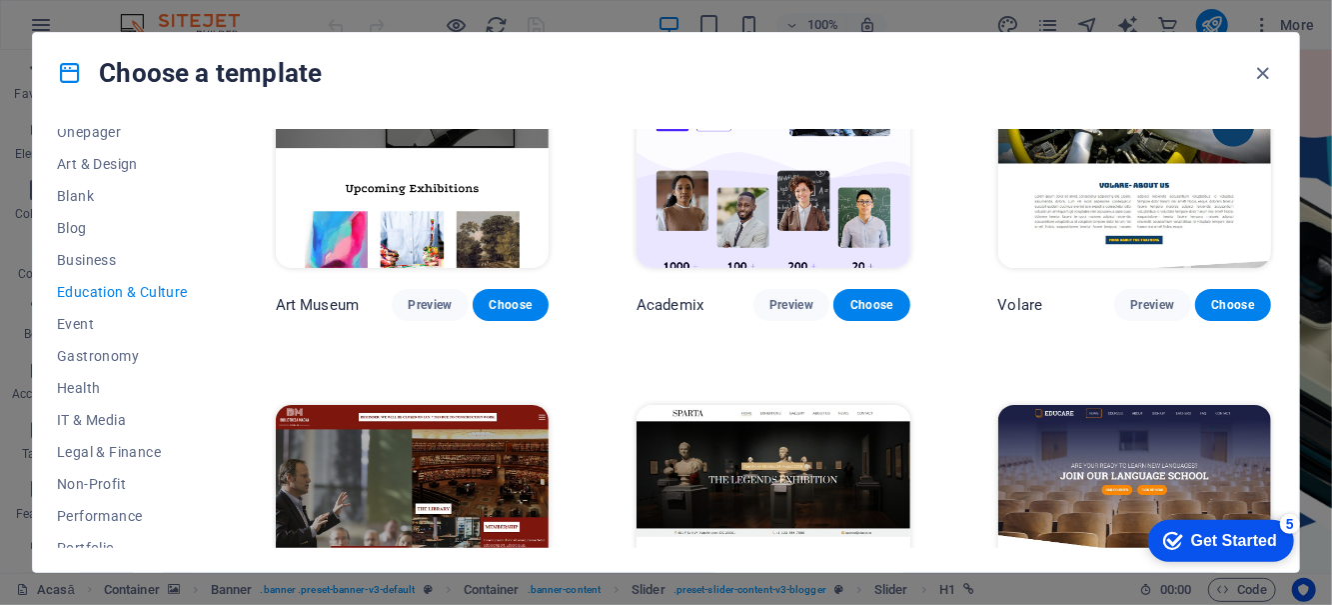
click at [71, 218] on button "Blog" at bounding box center [122, 228] width 131 height 32
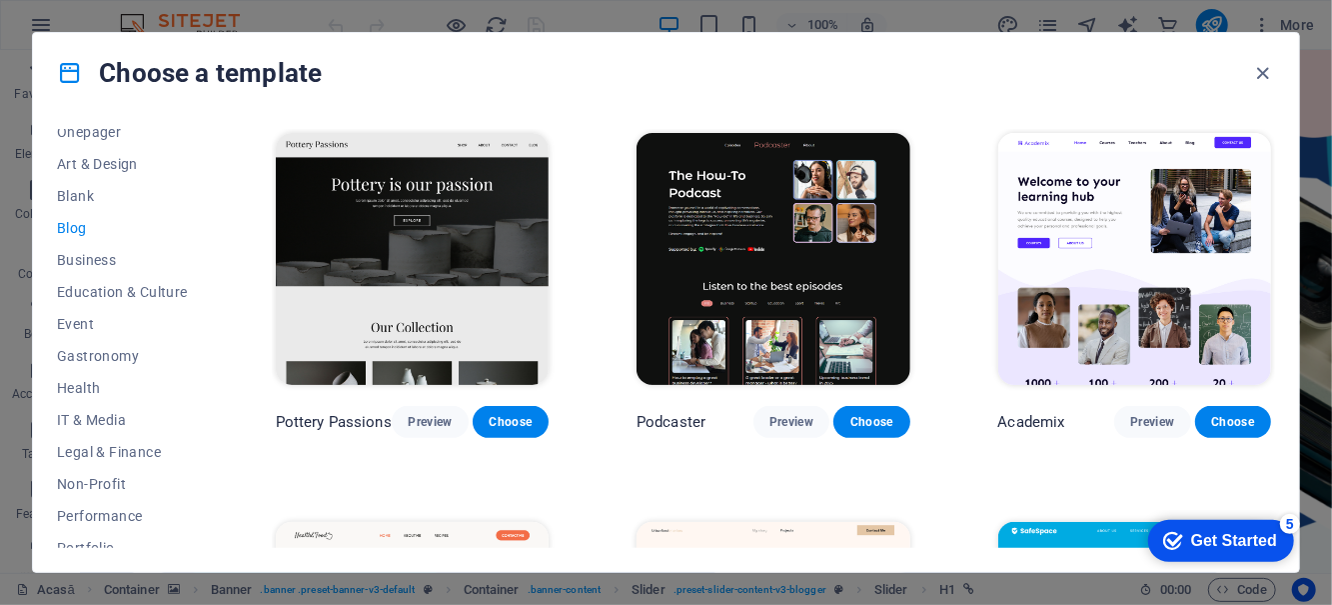
scroll to position [388, 0]
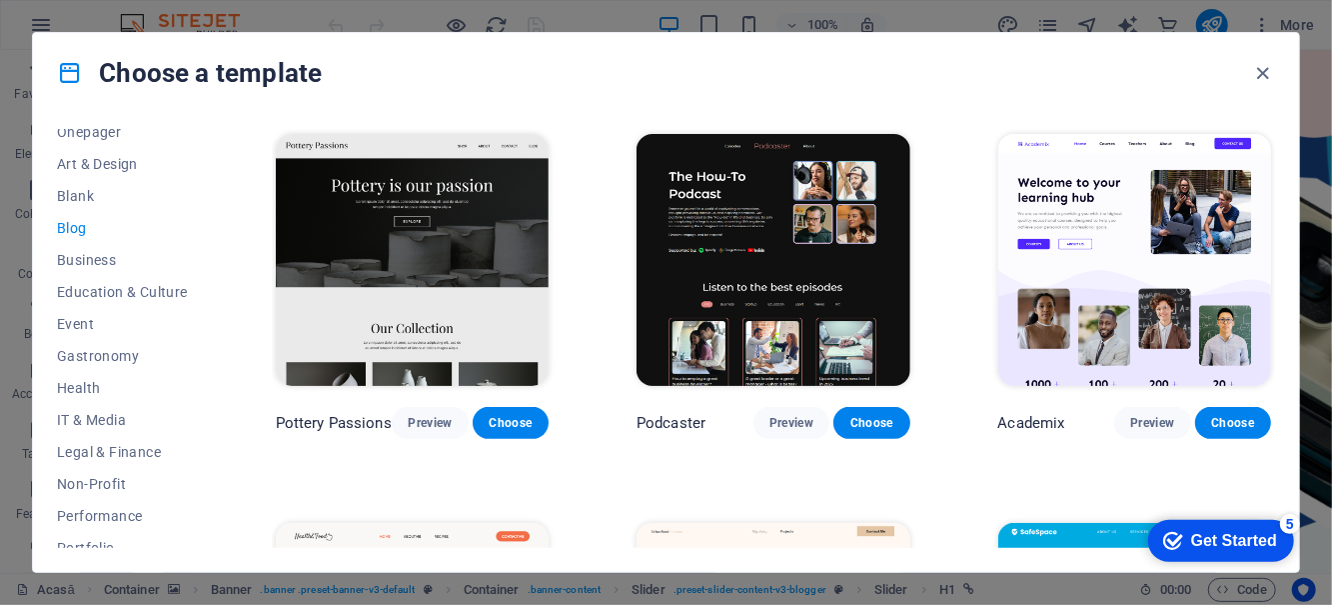
click at [1149, 416] on span "Preview" at bounding box center [1152, 423] width 44 height 16
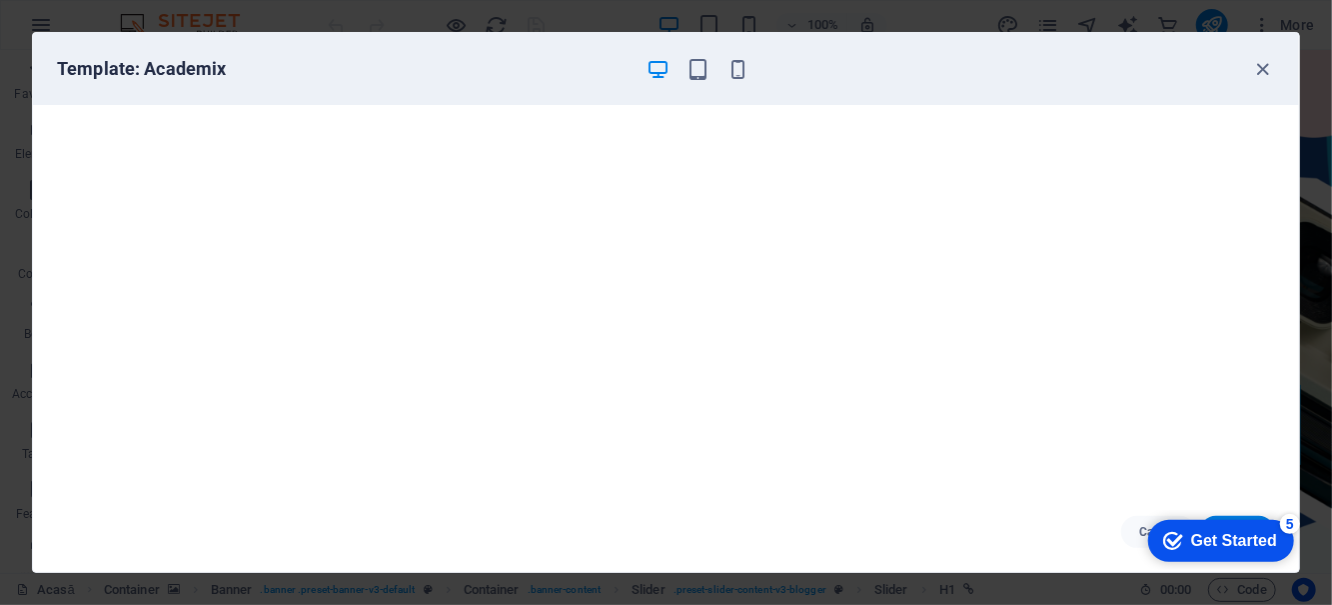
click at [1271, 72] on icon "button" at bounding box center [1263, 69] width 23 height 23
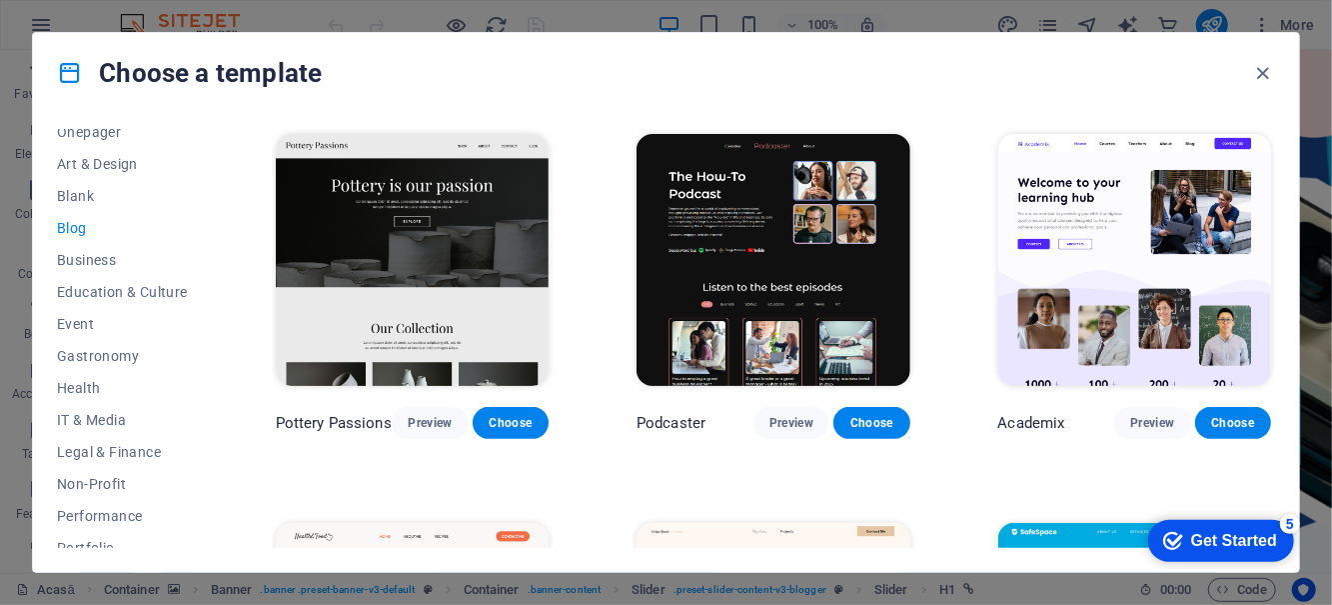
click at [1229, 420] on span "Choose" at bounding box center [1233, 423] width 44 height 16
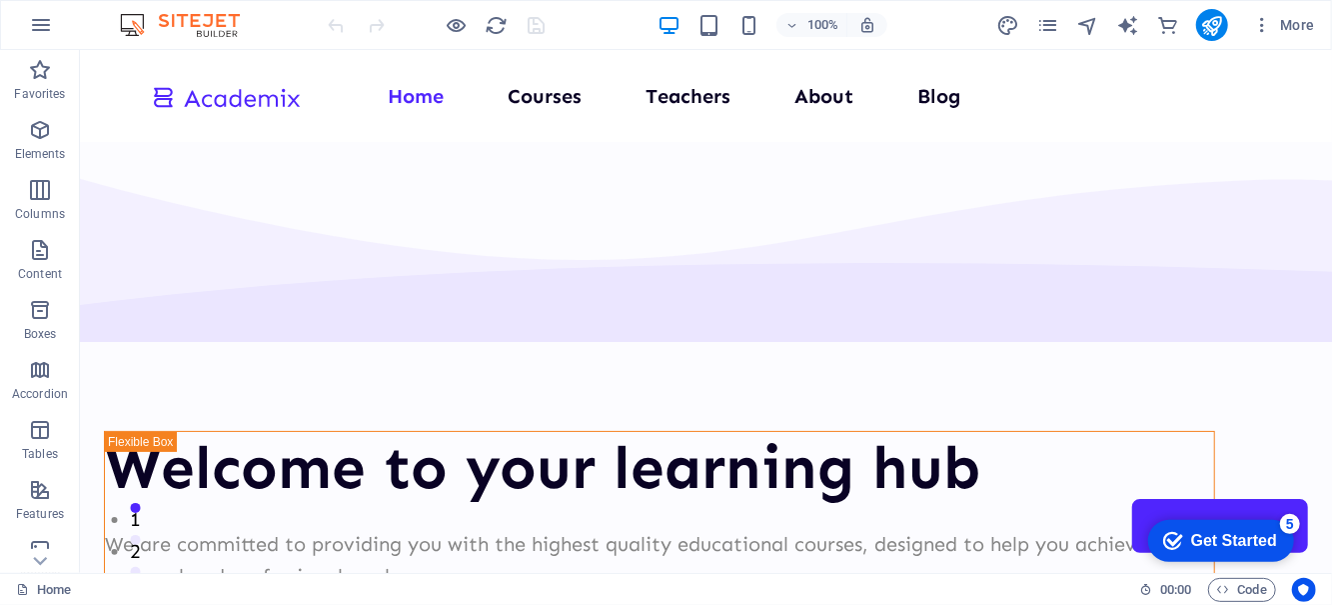
click at [0, 0] on icon "publish" at bounding box center [0, 0] width 0 height 0
